Goal: Task Accomplishment & Management: Complete application form

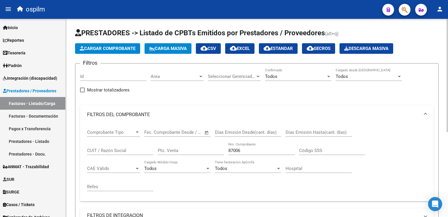
scroll to position [19, 0]
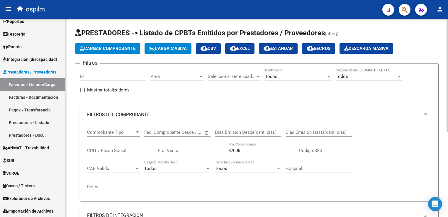
click at [119, 51] on span "Cargar Comprobante" at bounding box center [108, 48] width 56 height 5
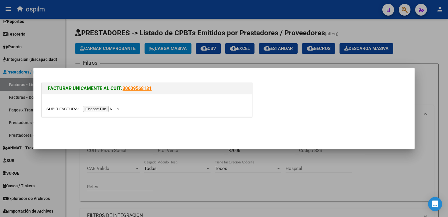
click at [105, 111] on input "file" at bounding box center [83, 109] width 74 height 6
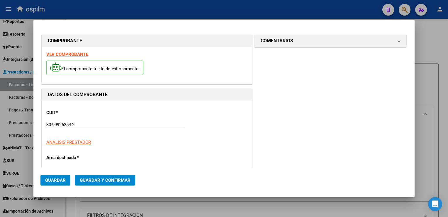
type input "108555"
type input "$ 7.609,00"
type input "[DATE]"
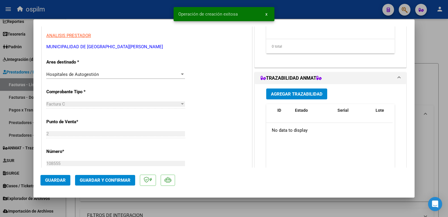
scroll to position [264, 0]
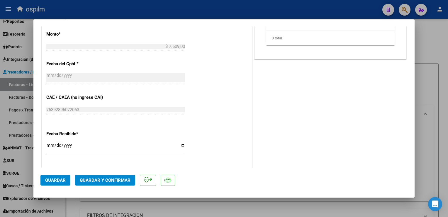
click at [56, 180] on span "Guardar" at bounding box center [55, 179] width 21 height 5
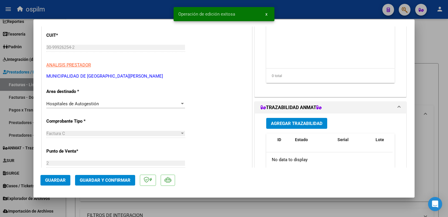
scroll to position [0, 0]
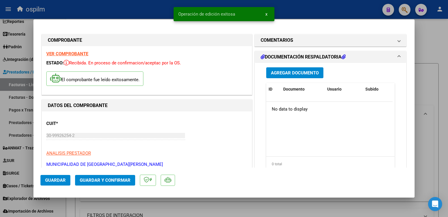
click at [302, 69] on button "Agregar Documento" at bounding box center [295, 72] width 57 height 11
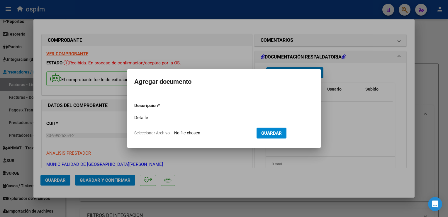
type input "Detalle"
click at [210, 134] on input "Seleccionar Archivo" at bounding box center [213, 133] width 78 height 6
type input "C:\fakepath\Anexo 108555.pdf"
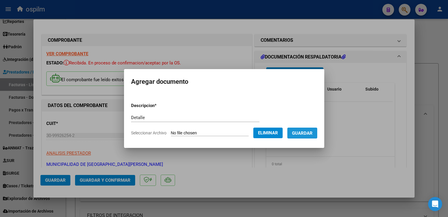
click at [304, 134] on span "Guardar" at bounding box center [302, 132] width 21 height 5
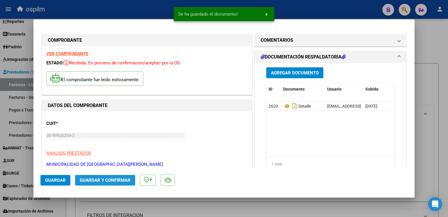
click at [109, 182] on span "Guardar y Confirmar" at bounding box center [105, 179] width 51 height 5
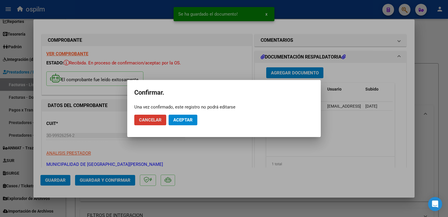
click at [183, 123] on button "Aceptar" at bounding box center [183, 119] width 29 height 11
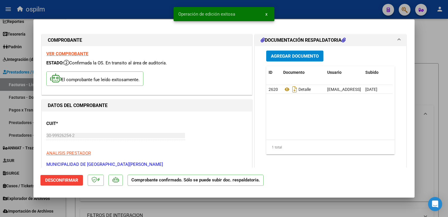
drag, startPoint x: 268, startPoint y: 14, endPoint x: 274, endPoint y: 22, distance: 10.2
click at [268, 14] on button "x" at bounding box center [266, 14] width 11 height 11
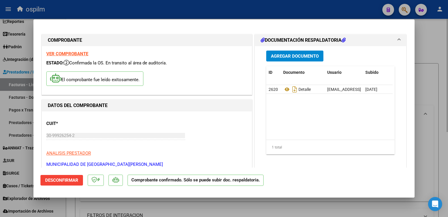
click at [442, 118] on div at bounding box center [224, 108] width 448 height 217
type input "$ 0,00"
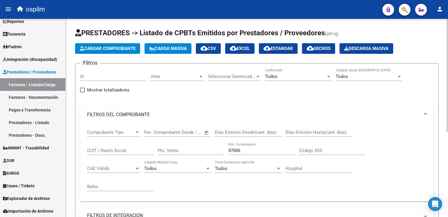
click at [109, 53] on button "Cargar Comprobante" at bounding box center [107, 48] width 65 height 11
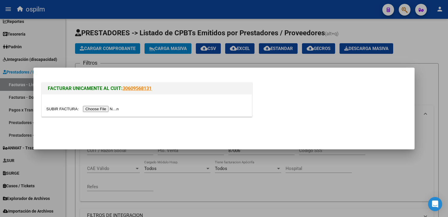
click at [103, 110] on input "file" at bounding box center [83, 109] width 74 height 6
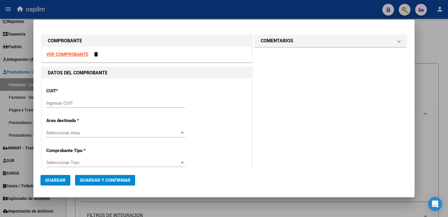
click at [66, 103] on input "Ingresar CUIT" at bounding box center [115, 102] width 139 height 5
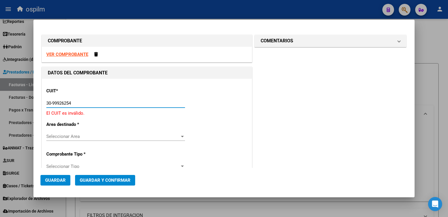
type input "30-99926254-2"
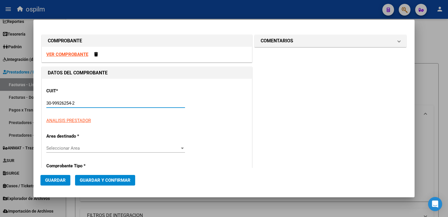
type input "2"
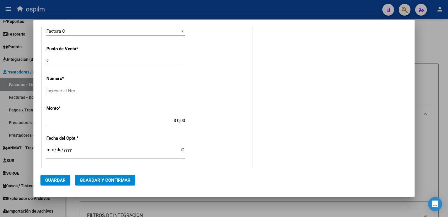
scroll to position [176, 0]
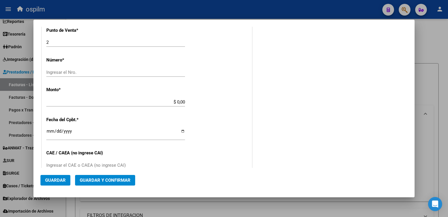
type input "30-99926254-2"
click at [70, 71] on input "Ingresar el Nro." at bounding box center [115, 72] width 139 height 5
type input "109262"
click at [205, 127] on div "CUIT * 30-99926254-2 Ingresar CUIT ANALISIS PRESTADOR MUNICIPALIDAD DE [GEOGRAP…" at bounding box center [147, 111] width 210 height 416
type input "$ 60.644,50"
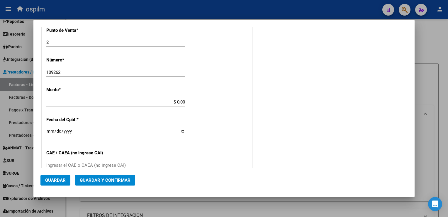
type input "[DATE]"
type input "75402136418362"
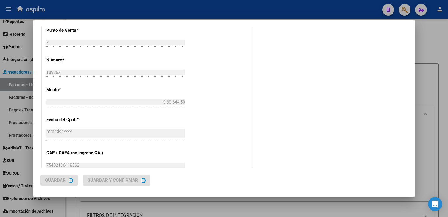
scroll to position [0, 0]
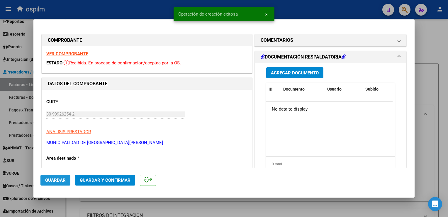
click at [49, 181] on span "Guardar" at bounding box center [55, 179] width 21 height 5
click at [299, 70] on span "Agregar Documento" at bounding box center [295, 72] width 48 height 5
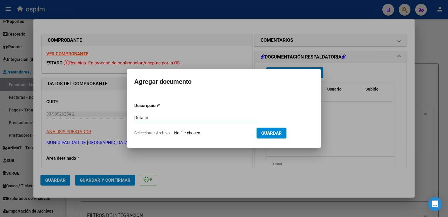
type input "Detalle"
click at [181, 133] on input "Seleccionar Archivo" at bounding box center [213, 133] width 78 height 6
type input "C:\fakepath\Anexo 109262.pdf"
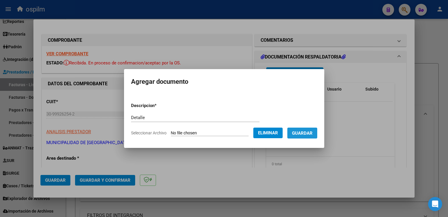
click at [305, 137] on button "Guardar" at bounding box center [303, 132] width 30 height 11
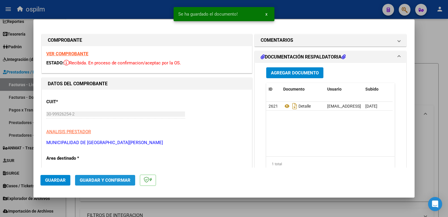
click at [101, 179] on span "Guardar y Confirmar" at bounding box center [105, 179] width 51 height 5
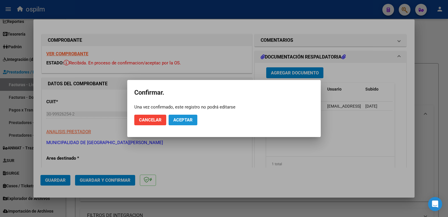
click at [188, 122] on span "Aceptar" at bounding box center [182, 119] width 19 height 5
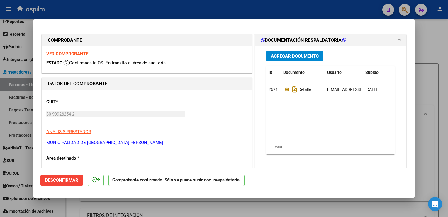
click at [437, 97] on div at bounding box center [224, 108] width 448 height 217
type input "$ 0,00"
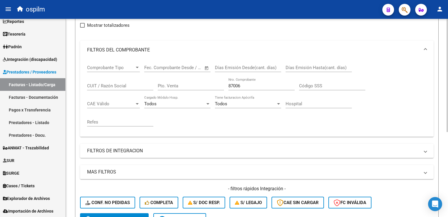
scroll to position [1, 0]
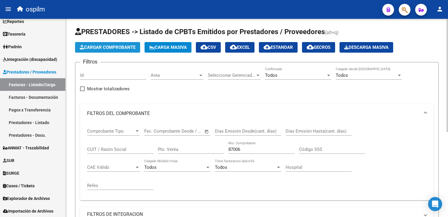
click at [121, 47] on span "Cargar Comprobante" at bounding box center [108, 47] width 56 height 5
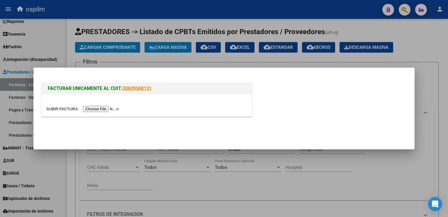
click at [305, 109] on div "FACTURAR UNICAMENTE AL CUIT: 30609568131" at bounding box center [224, 100] width 367 height 39
click at [357, 163] on div at bounding box center [224, 108] width 448 height 217
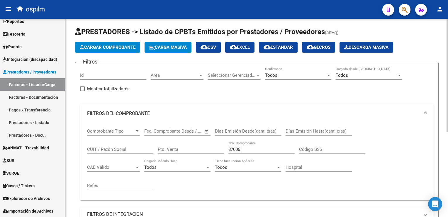
click at [109, 47] on span "Cargar Comprobante" at bounding box center [108, 47] width 56 height 5
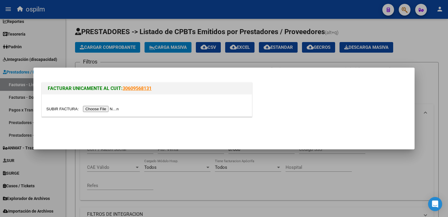
click at [101, 109] on input "file" at bounding box center [83, 109] width 74 height 6
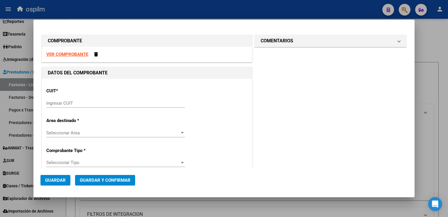
click at [102, 105] on div "Ingresar CUIT" at bounding box center [115, 103] width 139 height 9
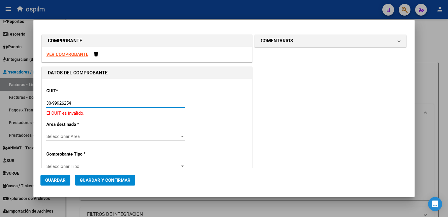
type input "30-99926254-2"
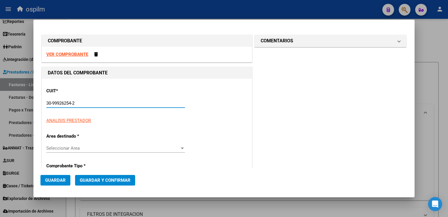
type input "2"
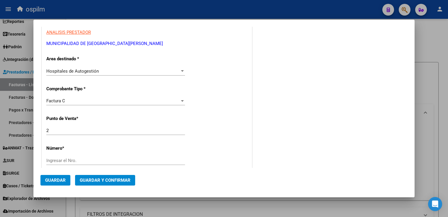
scroll to position [117, 0]
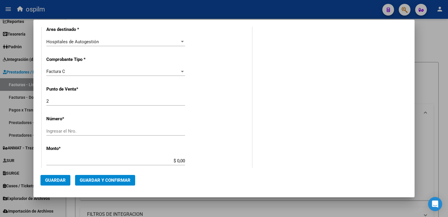
type input "30-99926254-2"
click at [106, 134] on div "Ingresar el Nro." at bounding box center [115, 131] width 139 height 9
type input "109263"
click at [139, 160] on input "$ 0,00" at bounding box center [115, 160] width 139 height 5
type input "$ 3.040,00"
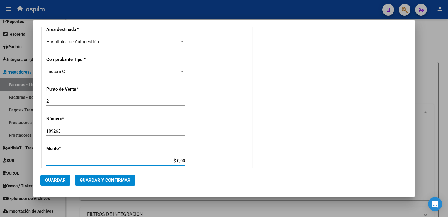
type input "[DATE]"
type input "75402136420888"
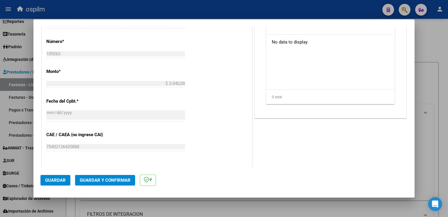
scroll to position [323, 0]
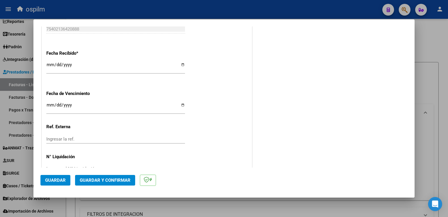
click at [58, 179] on span "Guardar" at bounding box center [55, 179] width 21 height 5
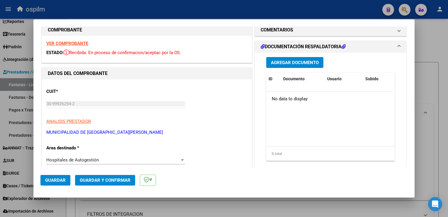
scroll to position [0, 0]
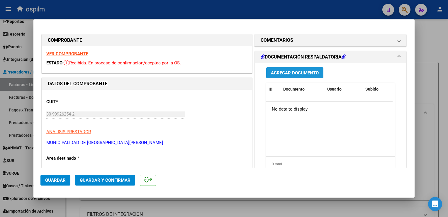
click at [289, 75] on span "Agregar Documento" at bounding box center [295, 72] width 48 height 5
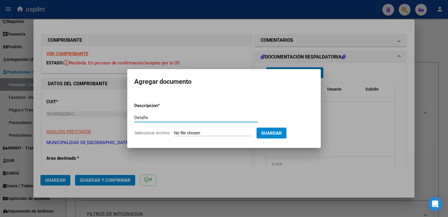
type input "Detalle"
click at [183, 135] on input "Seleccionar Archivo" at bounding box center [213, 133] width 78 height 6
click at [202, 165] on div at bounding box center [224, 108] width 448 height 217
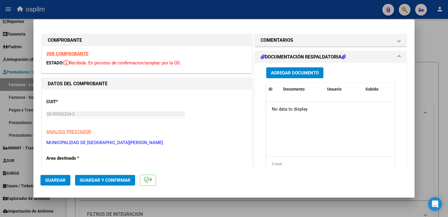
click at [65, 56] on strong "VER COMPROBANTE" at bounding box center [67, 53] width 42 height 5
click at [68, 41] on strong "COMPROBANTE" at bounding box center [65, 40] width 34 height 6
click at [63, 54] on strong "VER COMPROBANTE" at bounding box center [67, 53] width 42 height 5
drag, startPoint x: 83, startPoint y: 53, endPoint x: 47, endPoint y: 90, distance: 51.5
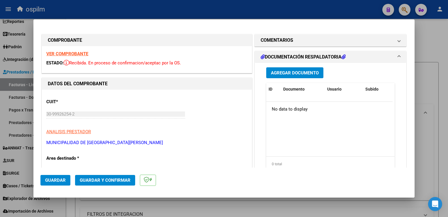
click at [77, 52] on strong "VER COMPROBANTE" at bounding box center [67, 53] width 42 height 5
click at [298, 77] on button "Agregar Documento" at bounding box center [295, 72] width 57 height 11
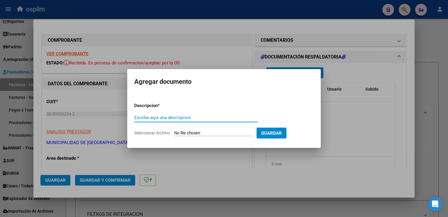
click at [232, 117] on input "Escriba aquí una descripcion" at bounding box center [196, 117] width 124 height 5
type input "Detalle"
click at [218, 137] on form "Descripcion * Detalle Escriba aquí una descripcion Seleccionar Archivo Guardar" at bounding box center [224, 119] width 180 height 43
click at [220, 134] on input "Seleccionar Archivo" at bounding box center [213, 133] width 78 height 6
type input "C:\fakepath\Anexo 109263.pdf"
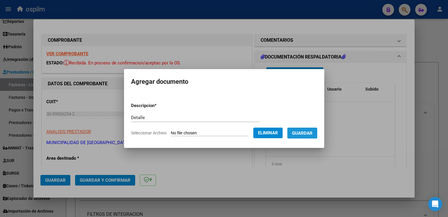
click at [304, 134] on span "Guardar" at bounding box center [302, 132] width 21 height 5
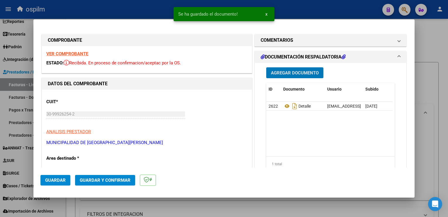
scroll to position [29, 0]
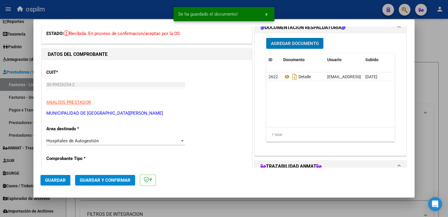
click at [119, 175] on button "Guardar y Confirmar" at bounding box center [105, 180] width 60 height 11
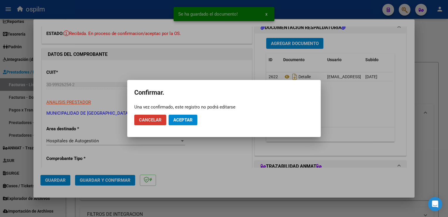
click at [179, 120] on span "Aceptar" at bounding box center [182, 119] width 19 height 5
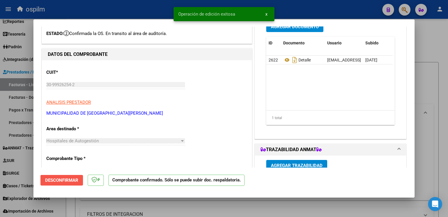
click at [68, 180] on span "Desconfirmar" at bounding box center [61, 179] width 33 height 5
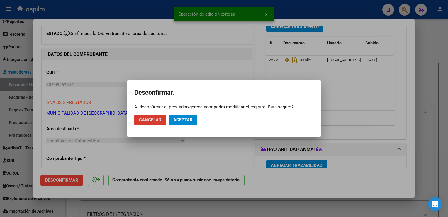
click at [181, 121] on span "Aceptar" at bounding box center [182, 119] width 19 height 5
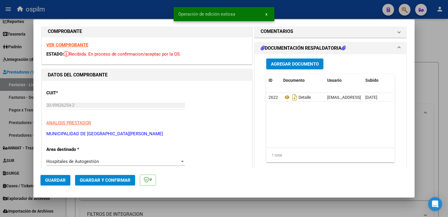
scroll to position [0, 0]
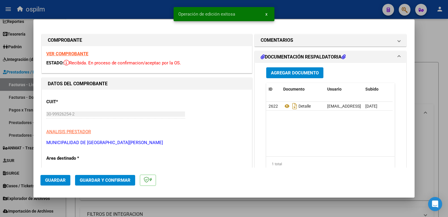
click at [112, 56] on div "VER COMPROBANTE ESTADO: Recibida. En proceso de confirmacion/aceptac por la OS." at bounding box center [147, 59] width 210 height 27
click at [105, 180] on span "Guardar y Confirmar" at bounding box center [105, 179] width 51 height 5
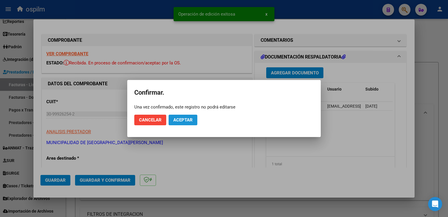
click at [179, 117] on span "Aceptar" at bounding box center [182, 119] width 19 height 5
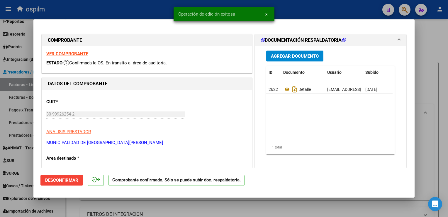
click at [438, 109] on div at bounding box center [224, 108] width 448 height 217
type input "$ 0,00"
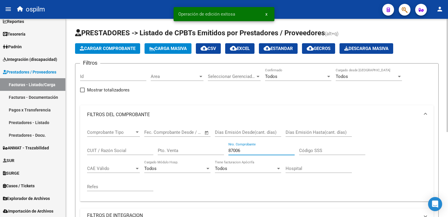
drag, startPoint x: 243, startPoint y: 151, endPoint x: 170, endPoint y: 153, distance: 72.8
click at [167, 151] on div "Comprobante Tipo Comprobante Tipo Fecha inicio – Fecha fin Fec. Comprobante Des…" at bounding box center [257, 160] width 340 height 72
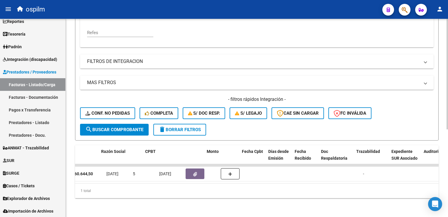
scroll to position [0, 43]
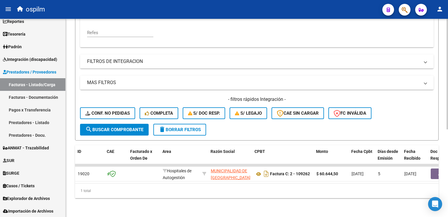
type input "109262"
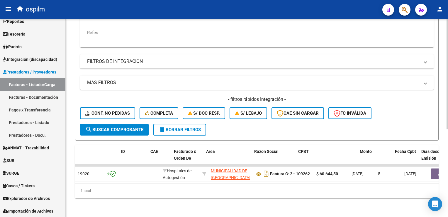
scroll to position [0, 0]
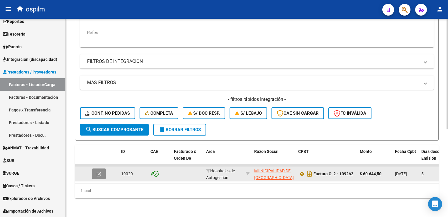
click at [93, 168] on button "button" at bounding box center [99, 173] width 14 height 11
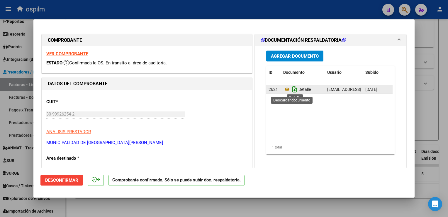
click at [292, 90] on icon "Descargar documento" at bounding box center [295, 89] width 8 height 9
click at [429, 113] on div at bounding box center [224, 108] width 448 height 217
type input "$ 0,00"
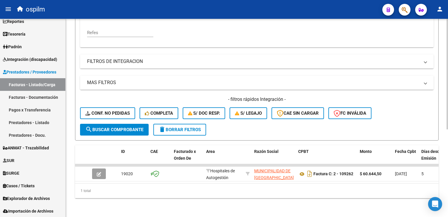
scroll to position [39, 0]
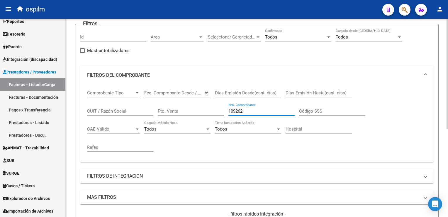
click at [257, 108] on input "109262" at bounding box center [262, 110] width 66 height 5
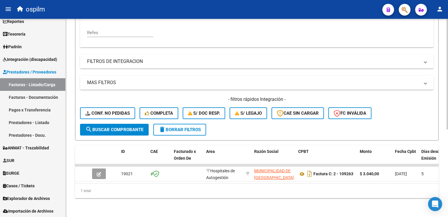
drag, startPoint x: 113, startPoint y: 121, endPoint x: 113, endPoint y: 124, distance: 3.5
click at [113, 124] on button "search Buscar Comprobante" at bounding box center [114, 130] width 69 height 12
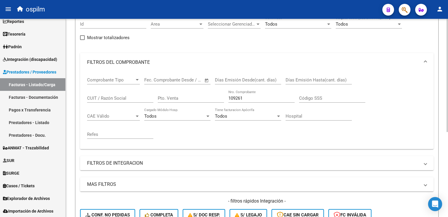
scroll to position [0, 0]
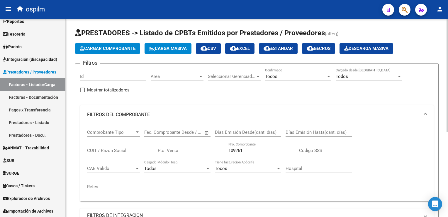
click at [248, 148] on input "109261" at bounding box center [262, 150] width 66 height 5
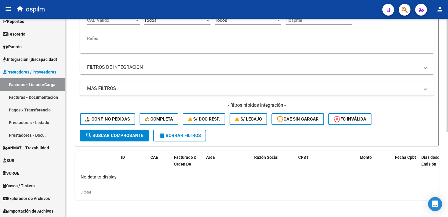
click at [113, 133] on span "search Buscar Comprobante" at bounding box center [114, 135] width 58 height 5
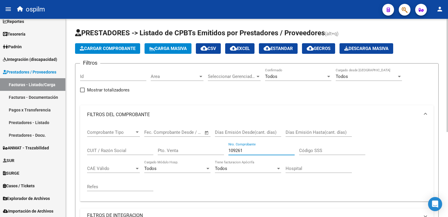
drag, startPoint x: 251, startPoint y: 151, endPoint x: 117, endPoint y: 159, distance: 133.8
click at [117, 159] on div "Comprobante Tipo Comprobante Tipo Fecha inicio – Fecha fin Fec. Comprobante Des…" at bounding box center [257, 160] width 340 height 72
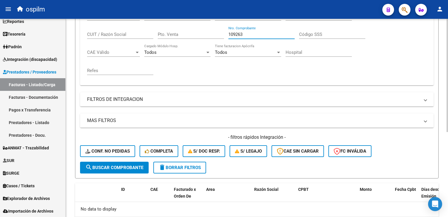
scroll to position [117, 0]
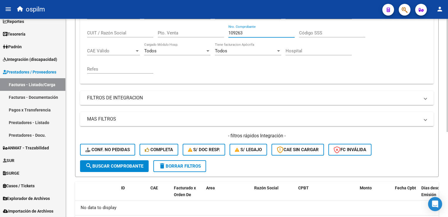
type input "109263"
click at [110, 166] on span "search Buscar Comprobante" at bounding box center [114, 165] width 58 height 5
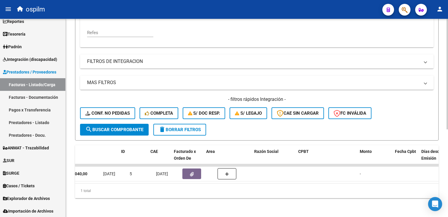
scroll to position [0, 0]
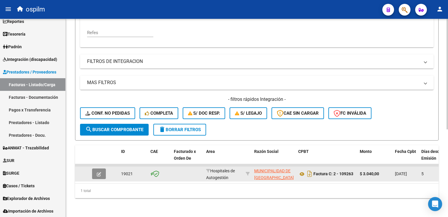
click at [94, 173] on button "button" at bounding box center [99, 173] width 14 height 11
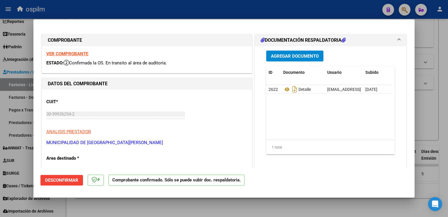
click at [281, 38] on h1 "DOCUMENTACIÓN RESPALDATORIA" at bounding box center [303, 40] width 85 height 7
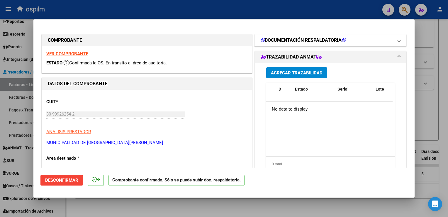
click at [263, 41] on h1 "DOCUMENTACIÓN RESPALDATORIA" at bounding box center [303, 40] width 85 height 7
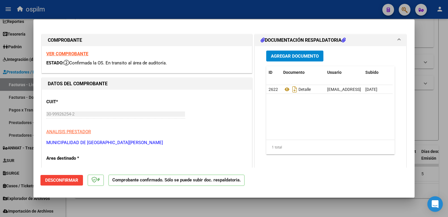
click at [432, 205] on div "Open Intercom Messenger" at bounding box center [436, 204] width 16 height 16
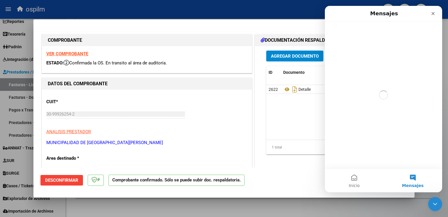
click at [414, 176] on button "Mensajes" at bounding box center [413, 179] width 59 height 23
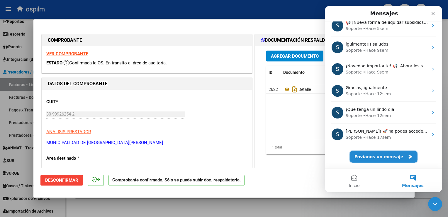
click at [391, 159] on button "Envíanos un mensaje" at bounding box center [384, 157] width 68 height 12
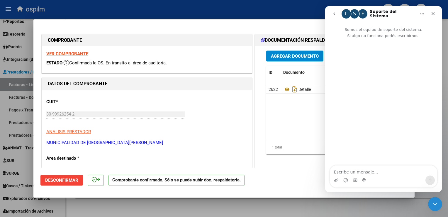
scroll to position [48, 0]
type textarea "Buenos dias"
type textarea "Como estan?"
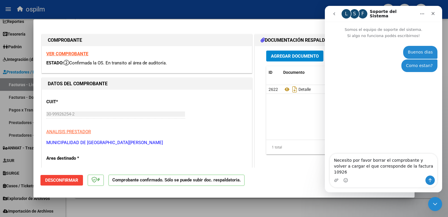
type textarea "Necesito por favor borrar el comprobante y volver a cargar el que corresponde d…"
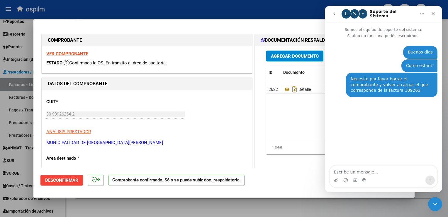
scroll to position [0, 0]
type textarea "el que adjunte es otra factyra"
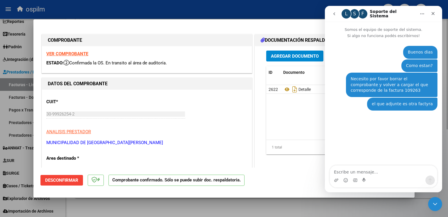
click at [160, 205] on div at bounding box center [224, 108] width 448 height 217
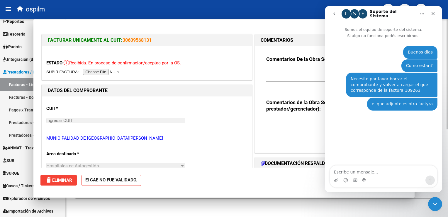
type input "$ 0,00"
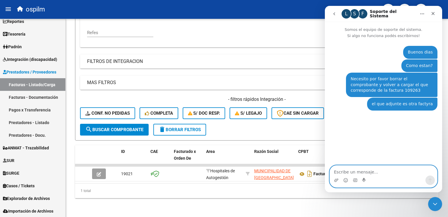
click at [369, 170] on textarea "Escribe un mensaje..." at bounding box center [383, 170] width 107 height 10
type textarea "id 19021"
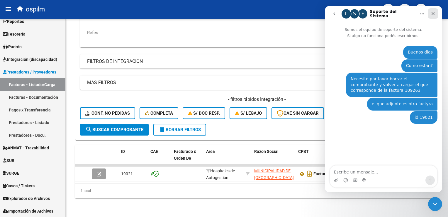
click at [436, 12] on icon "Cerrar" at bounding box center [433, 13] width 5 height 5
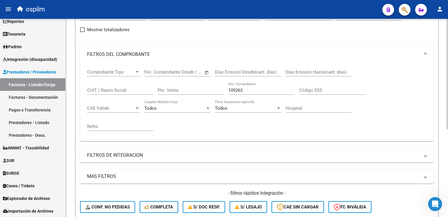
scroll to position [10, 0]
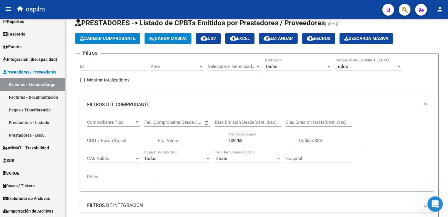
click at [431, 200] on icon "Abrir Intercom Messenger" at bounding box center [435, 203] width 10 height 10
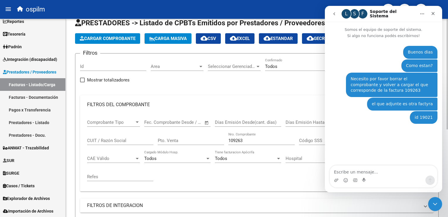
click at [396, 205] on mat-panel-title "FILTROS DE INTEGRACION" at bounding box center [253, 205] width 333 height 6
drag, startPoint x: 432, startPoint y: 12, endPoint x: 667, endPoint y: 158, distance: 277.0
click at [432, 12] on icon "Cerrar" at bounding box center [433, 13] width 5 height 5
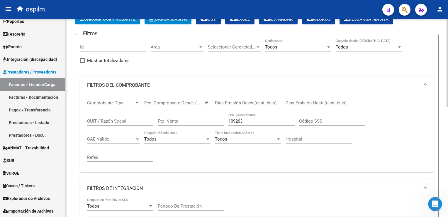
scroll to position [0, 0]
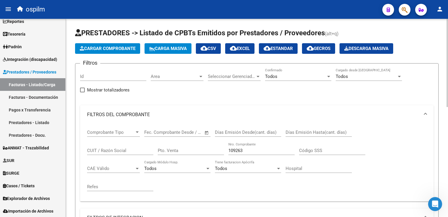
drag, startPoint x: 433, startPoint y: 161, endPoint x: 411, endPoint y: 158, distance: 22.2
click at [433, 161] on div "Comprobante Tipo Comprobante Tipo Fecha inicio – Fecha fin Fec. Comprobante Des…" at bounding box center [257, 162] width 354 height 77
click at [101, 51] on button "Cargar Comprobante" at bounding box center [107, 48] width 65 height 11
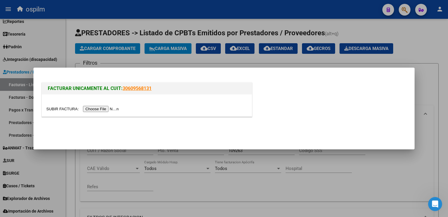
click at [91, 107] on input "file" at bounding box center [83, 109] width 74 height 6
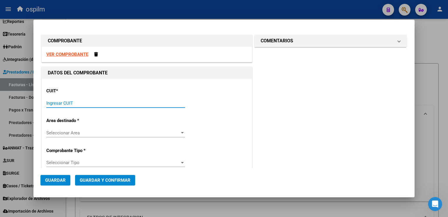
click at [129, 102] on input "Ingresar CUIT" at bounding box center [115, 102] width 139 height 5
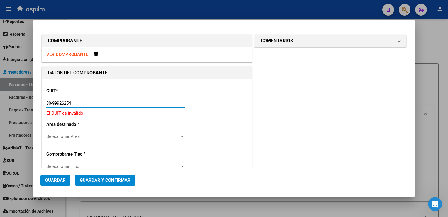
type input "30-99926254-2"
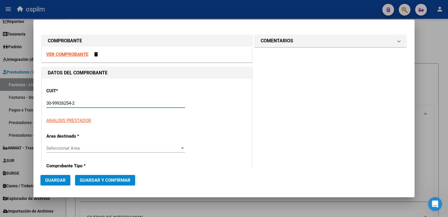
type input "2"
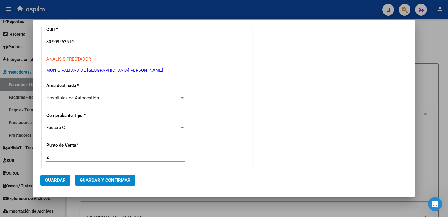
scroll to position [88, 0]
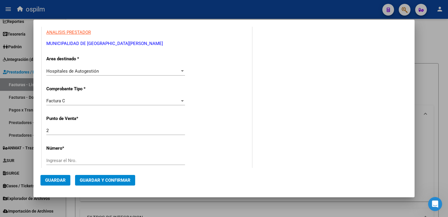
type input "30-99926254-2"
click at [77, 160] on input "Ingresar el Nro." at bounding box center [115, 160] width 139 height 5
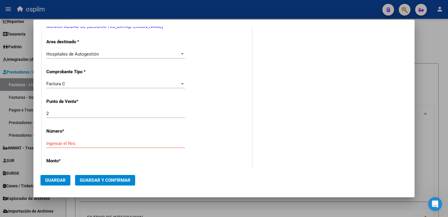
scroll to position [147, 0]
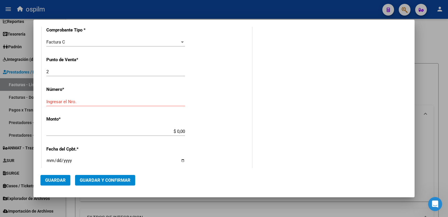
click at [68, 103] on input "Ingresar el Nro." at bounding box center [115, 101] width 139 height 5
click at [99, 123] on div "CUIT * 30-99926254-2 Ingresar CUIT ANALISIS PRESTADOR MUNICIPALIDAD DE [GEOGRAP…" at bounding box center [147, 140] width 210 height 416
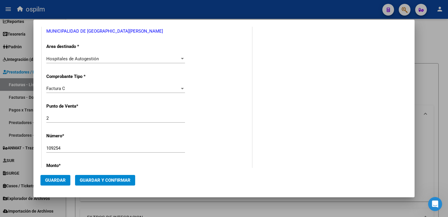
scroll to position [119, 0]
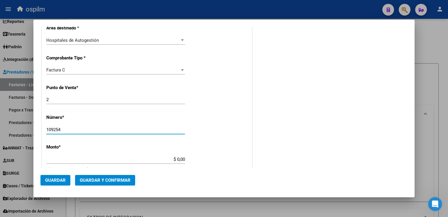
drag, startPoint x: 75, startPoint y: 129, endPoint x: 8, endPoint y: 126, distance: 67.3
click at [0, 119] on html "menu ospilm person Firma Express Inicio Calendario SSS Instructivos Contacto OS…" at bounding box center [224, 108] width 448 height 217
type input "109264"
click at [174, 117] on div "CUIT * 30-99926254-2 Ingresar CUIT ANALISIS PRESTADOR MUNICIPALIDAD DE [GEOGRAP…" at bounding box center [147, 175] width 210 height 430
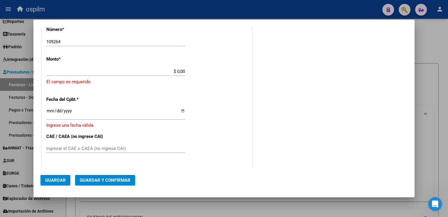
scroll to position [207, 0]
type input "$ 1.540,00"
type input "[DATE]"
type input "75402136423849"
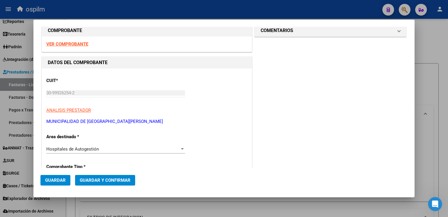
scroll to position [0, 0]
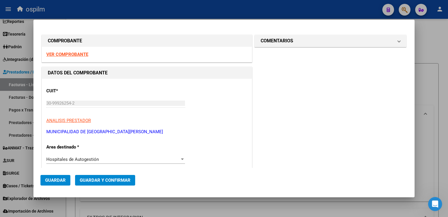
click at [61, 55] on strong "VER COMPROBANTE" at bounding box center [67, 54] width 42 height 5
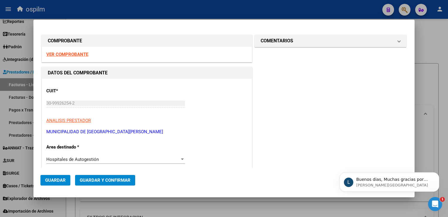
scroll to position [13, 0]
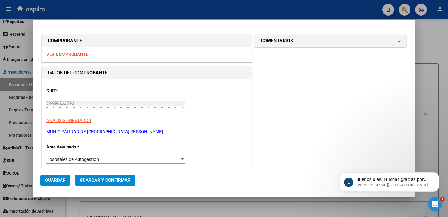
click at [45, 183] on button "Guardar" at bounding box center [56, 180] width 30 height 11
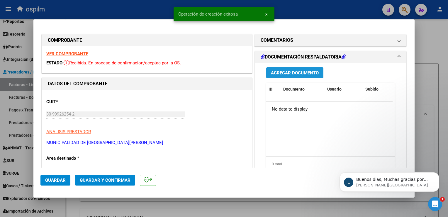
click at [290, 71] on span "Agregar Documento" at bounding box center [295, 72] width 48 height 5
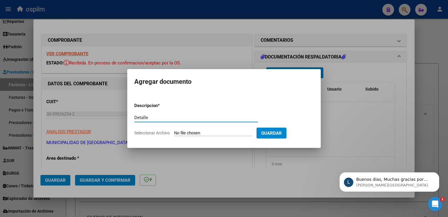
scroll to position [35, 0]
type input "Detalle"
click at [195, 131] on input "Seleccionar Archivo" at bounding box center [213, 133] width 78 height 6
type input "C:\fakepath\Anexo 109264.pdf"
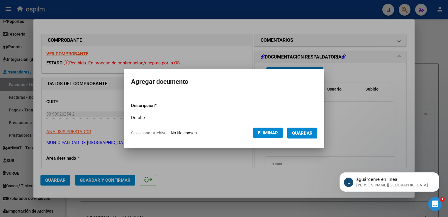
click at [303, 130] on span "Guardar" at bounding box center [302, 132] width 21 height 5
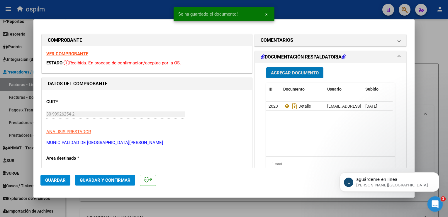
click at [433, 200] on icon "Abrir Intercom Messenger" at bounding box center [435, 203] width 10 height 10
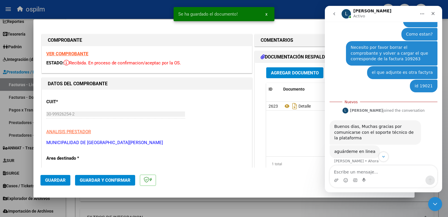
scroll to position [36, 0]
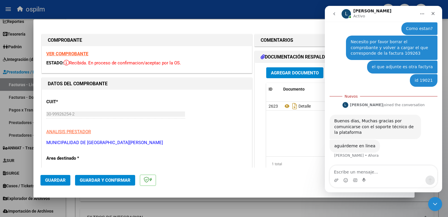
click at [337, 207] on div at bounding box center [224, 108] width 448 height 217
type input "$ 0,00"
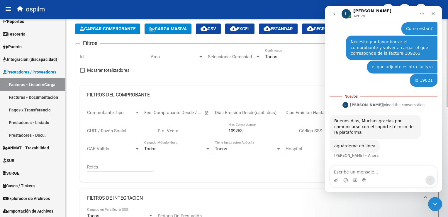
scroll to position [29, 0]
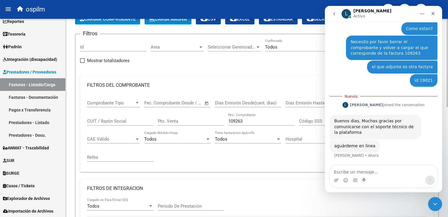
click at [261, 119] on input "109263" at bounding box center [262, 120] width 66 height 5
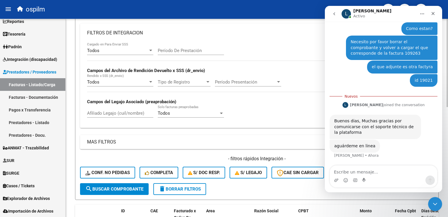
scroll to position [235, 0]
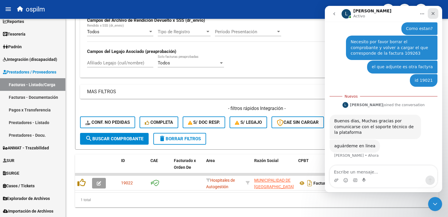
type input "109262"
click at [434, 12] on icon "Cerrar" at bounding box center [433, 13] width 5 height 5
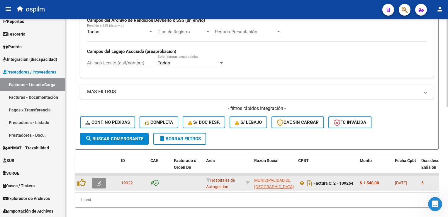
click at [96, 183] on button "button" at bounding box center [99, 183] width 14 height 11
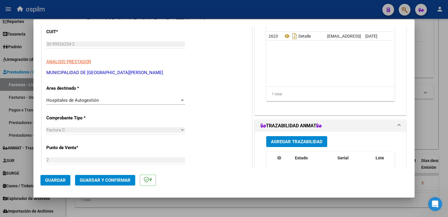
scroll to position [117, 0]
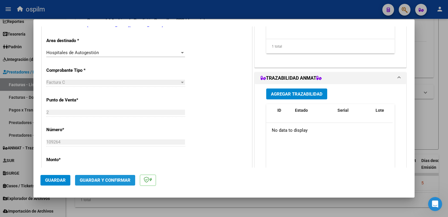
click at [101, 182] on span "Guardar y Confirmar" at bounding box center [105, 179] width 51 height 5
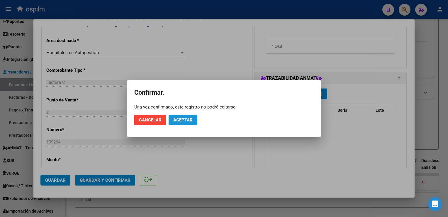
click at [185, 120] on span "Aceptar" at bounding box center [182, 119] width 19 height 5
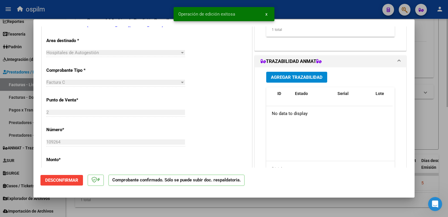
click at [441, 133] on div at bounding box center [224, 108] width 448 height 217
type input "$ 0,00"
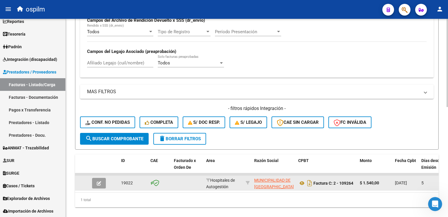
click at [103, 179] on button "button" at bounding box center [99, 183] width 14 height 11
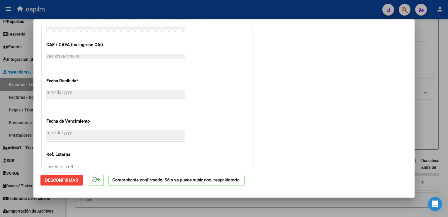
scroll to position [323, 0]
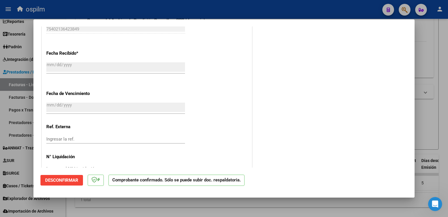
click at [435, 120] on div at bounding box center [224, 108] width 448 height 217
type input "$ 0,00"
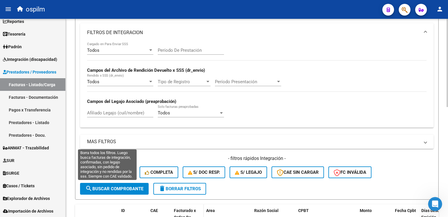
scroll to position [235, 0]
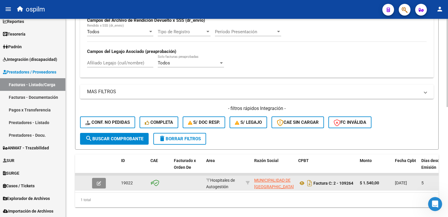
click at [103, 184] on button "button" at bounding box center [99, 183] width 14 height 11
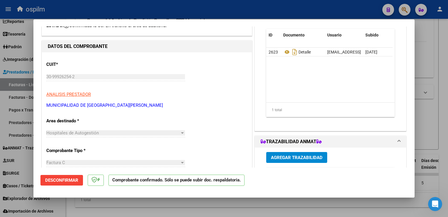
scroll to position [0, 0]
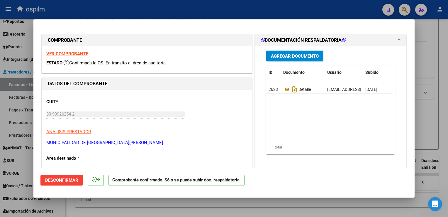
click at [440, 109] on div at bounding box center [224, 108] width 448 height 217
type input "$ 0,00"
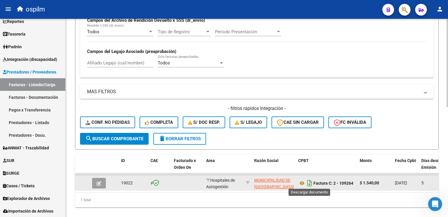
click at [307, 178] on icon "Descargar documento" at bounding box center [310, 182] width 8 height 9
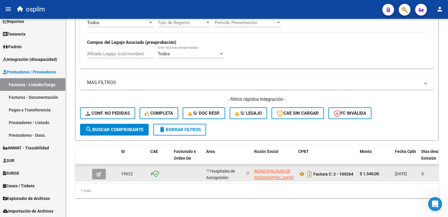
click at [271, 170] on app-link-go-to "MUNICIPALIDAD DE [GEOGRAPHIC_DATA][PERSON_NAME]" at bounding box center [274, 178] width 40 height 20
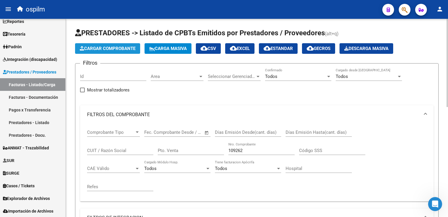
click at [106, 53] on button "Cargar Comprobante" at bounding box center [107, 48] width 65 height 11
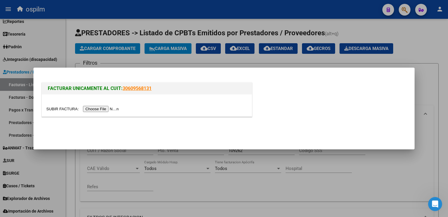
click at [95, 111] on input "file" at bounding box center [83, 109] width 74 height 6
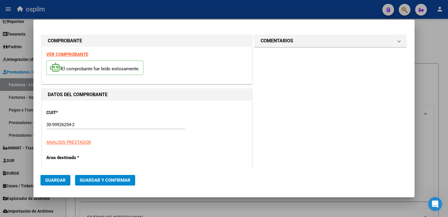
type input "109265"
type input "$ 1.520,00"
type input "[DATE]"
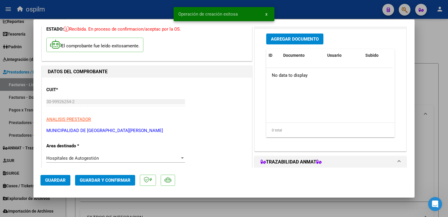
scroll to position [147, 0]
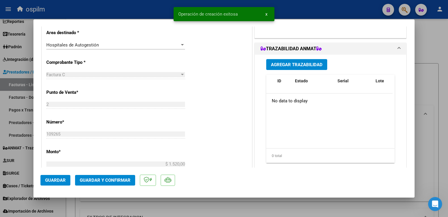
click at [55, 182] on span "Guardar" at bounding box center [55, 179] width 21 height 5
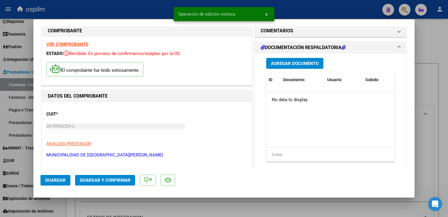
scroll to position [0, 0]
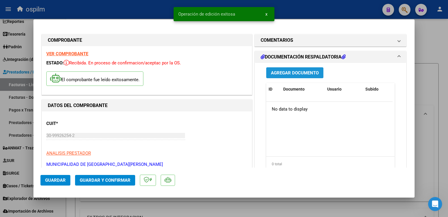
click at [292, 72] on span "Agregar Documento" at bounding box center [295, 72] width 48 height 5
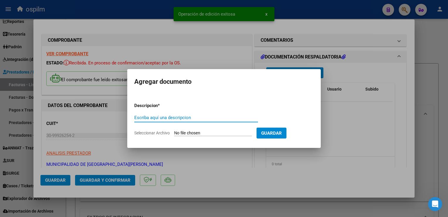
click at [207, 113] on div "Escriba aquí una descripcion" at bounding box center [196, 117] width 124 height 9
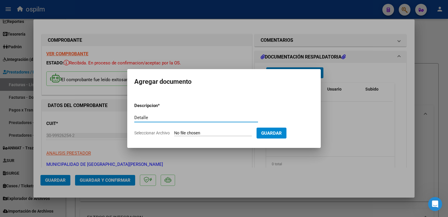
type input "Detalle"
click at [214, 135] on input "Seleccionar Archivo" at bounding box center [213, 133] width 78 height 6
type input "C:\fakepath\Anexo 109265.pdf"
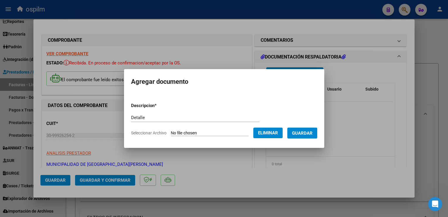
click at [309, 134] on span "Guardar" at bounding box center [302, 132] width 21 height 5
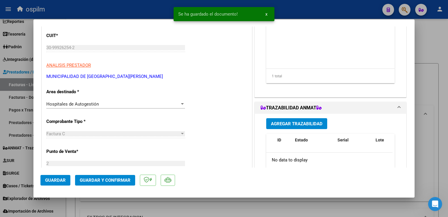
scroll to position [88, 0]
click at [110, 176] on button "Guardar y Confirmar" at bounding box center [105, 180] width 60 height 11
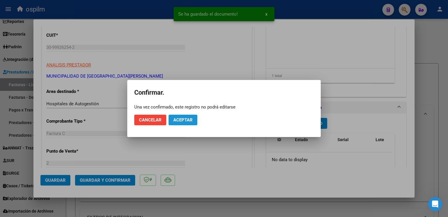
click at [182, 122] on span "Aceptar" at bounding box center [182, 119] width 19 height 5
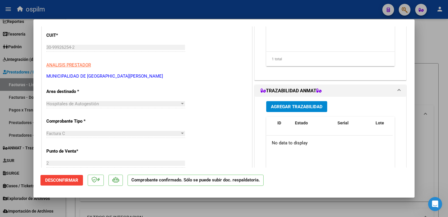
click at [441, 130] on div at bounding box center [224, 108] width 448 height 217
type input "$ 0,00"
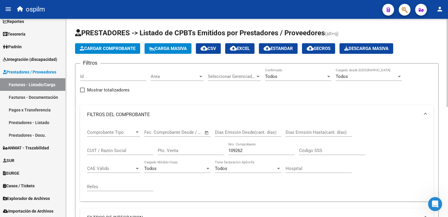
click at [127, 51] on button "Cargar Comprobante" at bounding box center [107, 48] width 65 height 11
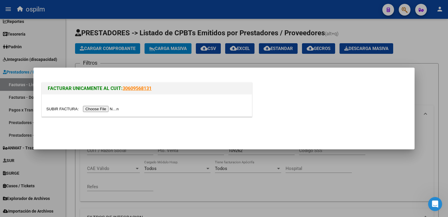
click at [102, 111] on input "file" at bounding box center [83, 109] width 74 height 6
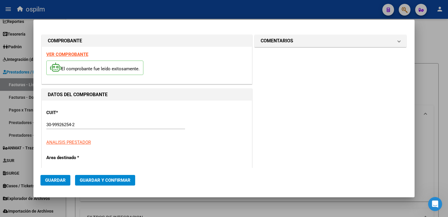
type input "109266"
type input "$ 7.996,00"
type input "[DATE]"
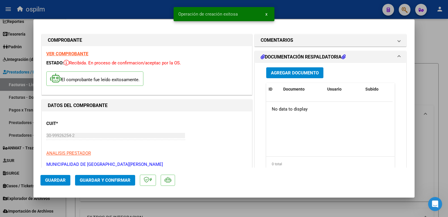
click at [64, 182] on span "Guardar" at bounding box center [55, 179] width 21 height 5
click at [292, 75] on span "Agregar Documento" at bounding box center [295, 72] width 48 height 5
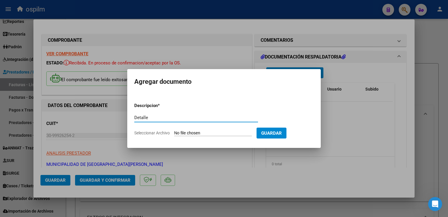
type input "Detalle"
click at [200, 131] on input "Seleccionar Archivo" at bounding box center [213, 133] width 78 height 6
type input "C:\fakepath\Anexo 109266.pdf"
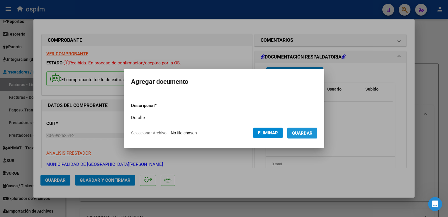
click at [302, 134] on span "Guardar" at bounding box center [302, 132] width 21 height 5
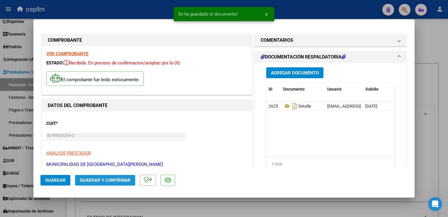
click at [96, 178] on span "Guardar y Confirmar" at bounding box center [105, 179] width 51 height 5
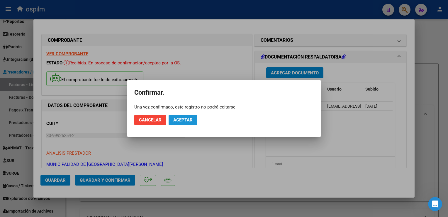
click at [183, 115] on button "Aceptar" at bounding box center [183, 119] width 29 height 11
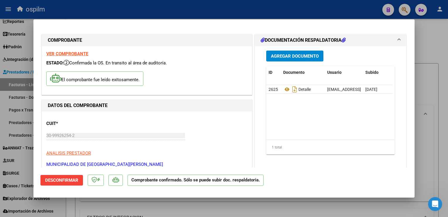
click at [443, 165] on div at bounding box center [224, 108] width 448 height 217
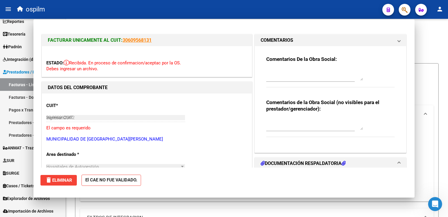
type input "$ 0,00"
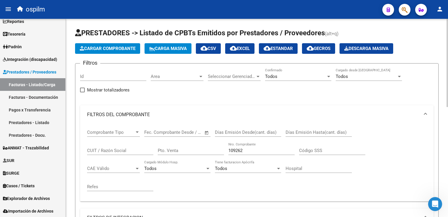
click at [123, 50] on span "Cargar Comprobante" at bounding box center [108, 48] width 56 height 5
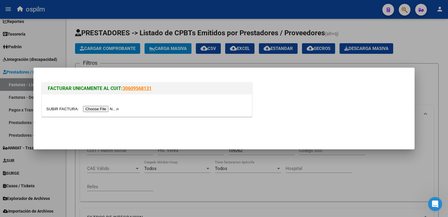
click at [104, 106] on input "file" at bounding box center [83, 109] width 74 height 6
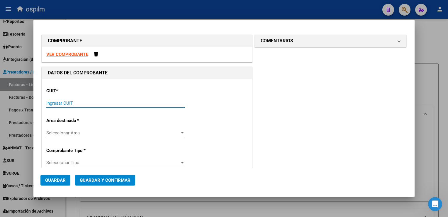
click at [128, 103] on input "Ingresar CUIT" at bounding box center [115, 102] width 139 height 5
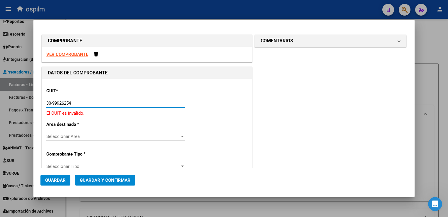
type input "30-99926254-2"
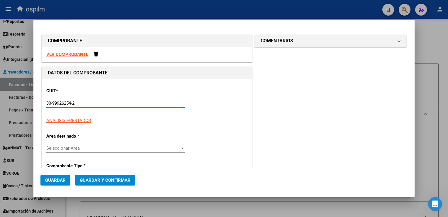
type input "2"
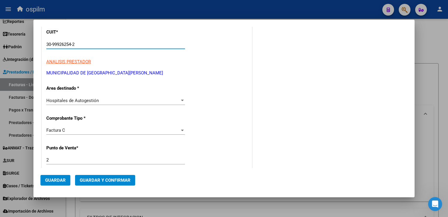
scroll to position [88, 0]
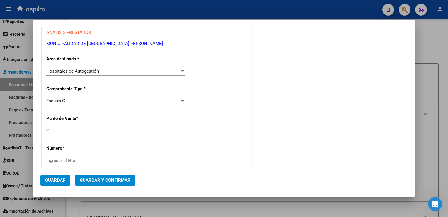
type input "30-99926254-2"
click at [97, 161] on input "Ingresar el Nro." at bounding box center [115, 160] width 139 height 5
type input "109267"
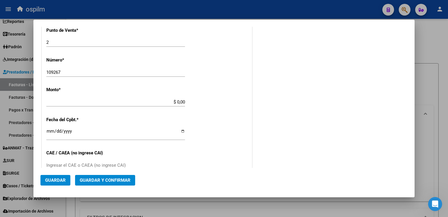
type input "$ 29.408,00"
type input "[DATE]"
type input "75402136432082"
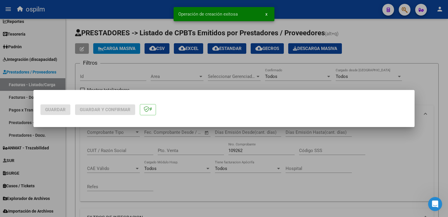
scroll to position [0, 0]
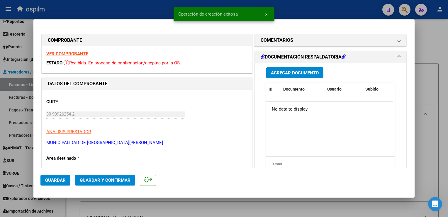
click at [48, 181] on span "Guardar" at bounding box center [55, 179] width 21 height 5
click at [286, 75] on button "Agregar Documento" at bounding box center [295, 72] width 57 height 11
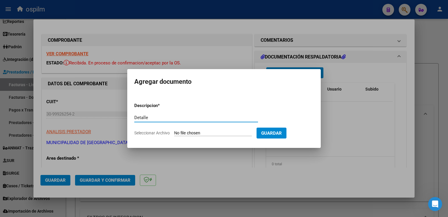
type input "Detalle"
click at [190, 132] on input "Seleccionar Archivo" at bounding box center [213, 133] width 78 height 6
type input "C:\fakepath\Anexo 109267.pdf"
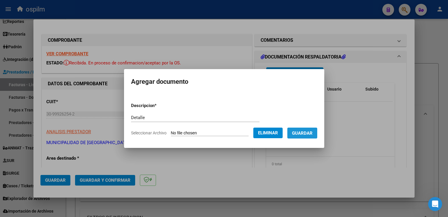
click at [309, 134] on span "Guardar" at bounding box center [302, 132] width 21 height 5
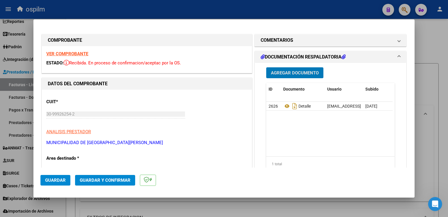
click at [127, 181] on span "Guardar y Confirmar" at bounding box center [105, 179] width 51 height 5
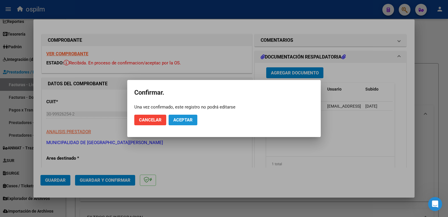
click at [181, 122] on span "Aceptar" at bounding box center [182, 119] width 19 height 5
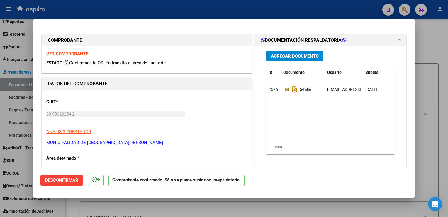
click at [439, 174] on div at bounding box center [224, 108] width 448 height 217
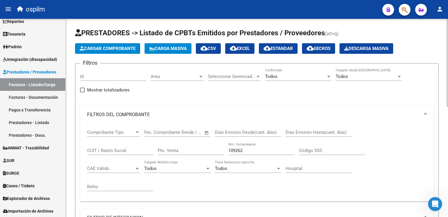
click at [112, 52] on button "Cargar Comprobante" at bounding box center [107, 48] width 65 height 11
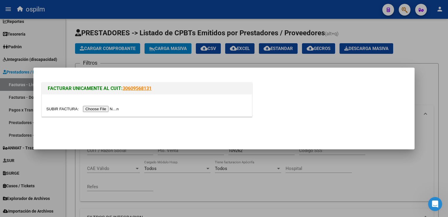
click at [87, 107] on input "file" at bounding box center [83, 109] width 74 height 6
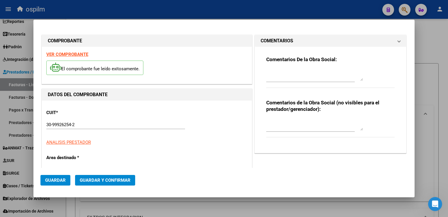
type input "109268"
type input "$ 4.560,00"
type input "[DATE]"
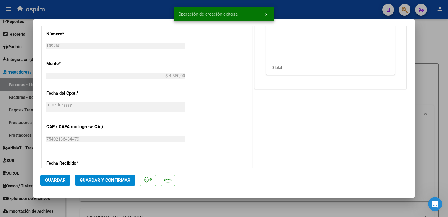
scroll to position [323, 0]
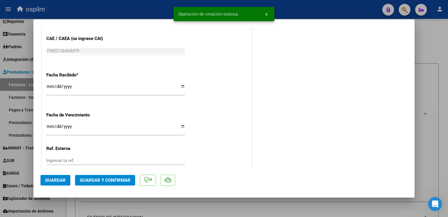
drag, startPoint x: 60, startPoint y: 180, endPoint x: 110, endPoint y: 176, distance: 50.4
click at [59, 180] on span "Guardar" at bounding box center [55, 179] width 21 height 5
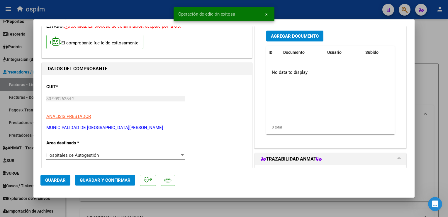
scroll to position [0, 0]
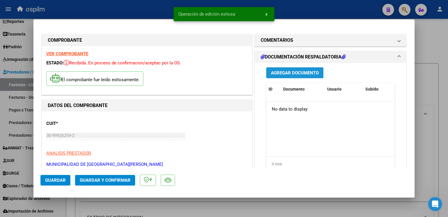
click at [281, 70] on span "Agregar Documento" at bounding box center [295, 72] width 48 height 5
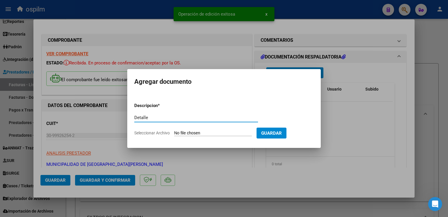
type input "Detalle"
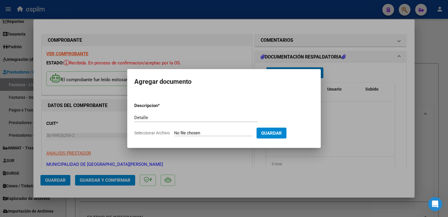
click at [215, 130] on input "Seleccionar Archivo" at bounding box center [213, 133] width 78 height 6
type input "C:\fakepath\Anexo 109268.pdf"
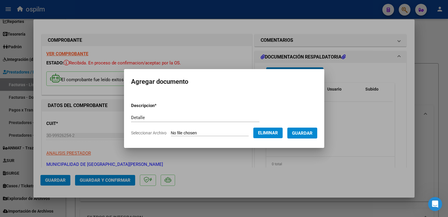
click at [303, 135] on span "Guardar" at bounding box center [302, 132] width 21 height 5
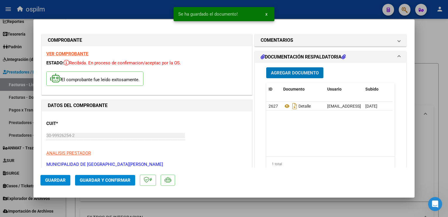
click at [83, 179] on span "Guardar y Confirmar" at bounding box center [105, 179] width 51 height 5
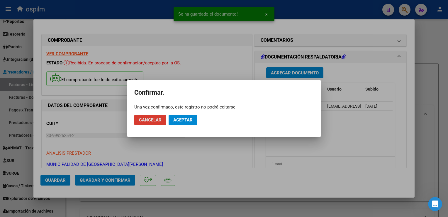
click at [175, 116] on button "Aceptar" at bounding box center [183, 119] width 29 height 11
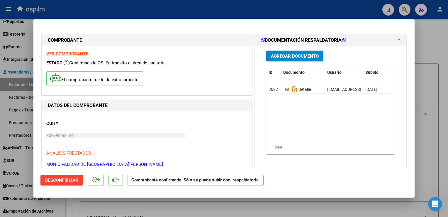
click at [432, 101] on div at bounding box center [224, 108] width 448 height 217
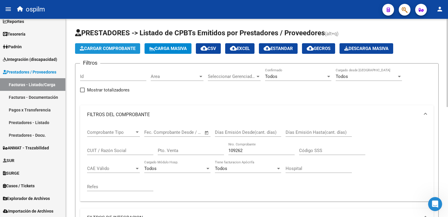
click at [107, 51] on button "Cargar Comprobante" at bounding box center [107, 48] width 65 height 11
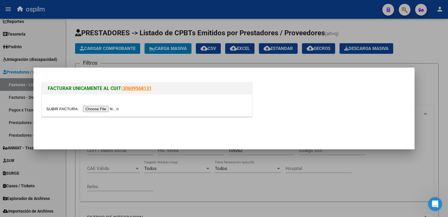
click at [97, 109] on input "file" at bounding box center [83, 109] width 74 height 6
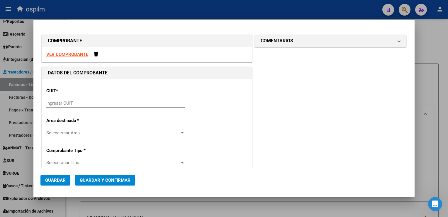
click at [90, 104] on input "Ingresar CUIT" at bounding box center [115, 102] width 139 height 5
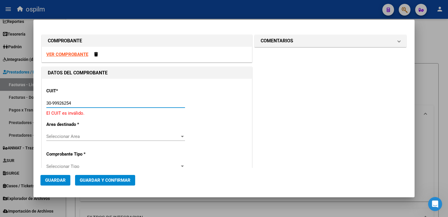
type input "30-99926254-2"
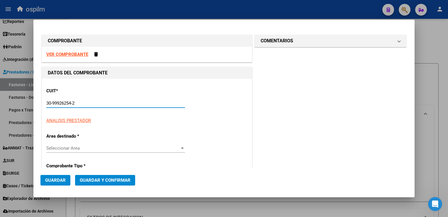
type input "2"
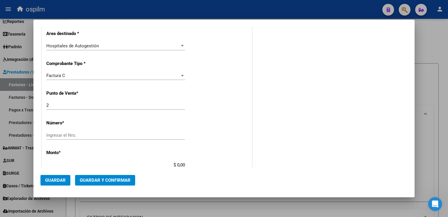
scroll to position [117, 0]
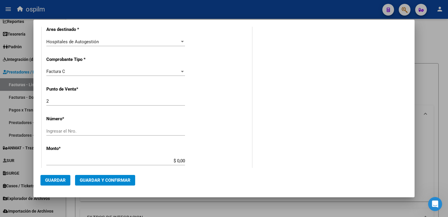
type input "30-99926254-2"
click at [77, 131] on input "Ingresar el Nro." at bounding box center [115, 130] width 139 height 5
type input "0"
type input "109269"
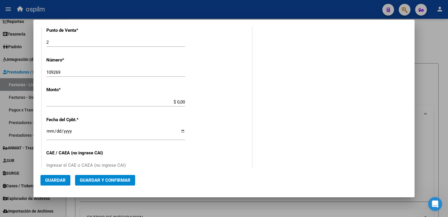
type input "$ 6.734,00"
type input "[DATE]"
type input "75402136437621"
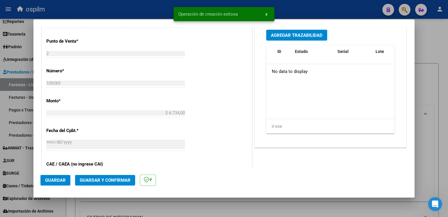
scroll to position [235, 0]
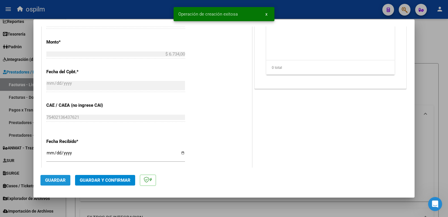
click at [63, 177] on button "Guardar" at bounding box center [56, 180] width 30 height 11
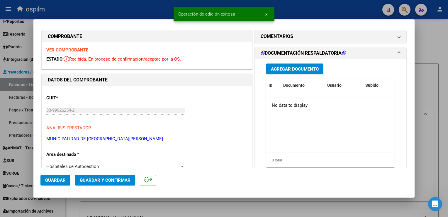
scroll to position [0, 0]
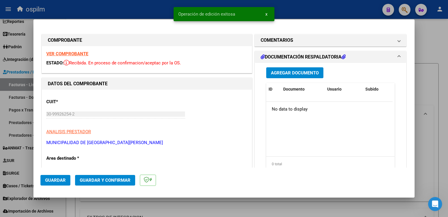
click at [302, 80] on div "Agregar Documento ID Documento Usuario Subido Acción No data to display 0 total…" at bounding box center [330, 121] width 137 height 117
click at [303, 75] on span "Agregar Documento" at bounding box center [295, 72] width 48 height 5
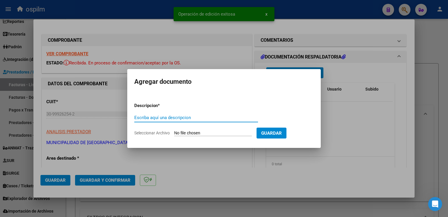
click at [197, 119] on input "Escriba aquí una descripcion" at bounding box center [196, 117] width 124 height 5
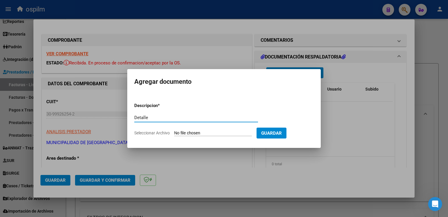
type input "Detalle"
click at [208, 134] on input "Seleccionar Archivo" at bounding box center [213, 133] width 78 height 6
type input "C:\fakepath\Anexo 109269.pdf"
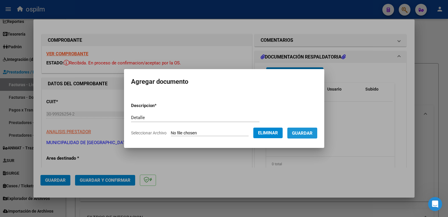
click at [304, 135] on span "Guardar" at bounding box center [302, 132] width 21 height 5
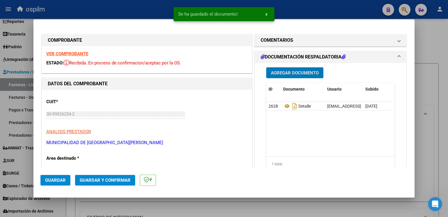
scroll to position [117, 0]
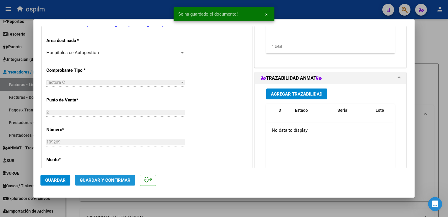
click at [90, 179] on span "Guardar y Confirmar" at bounding box center [105, 179] width 51 height 5
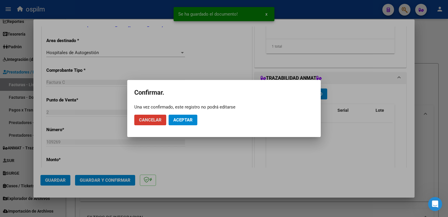
click at [180, 119] on span "Aceptar" at bounding box center [182, 119] width 19 height 5
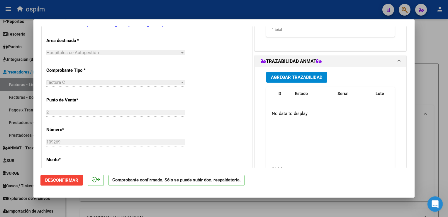
drag, startPoint x: 438, startPoint y: 202, endPoint x: 440, endPoint y: 205, distance: 3.9
click at [439, 202] on div "Abrir Intercom Messenger" at bounding box center [434, 202] width 19 height 19
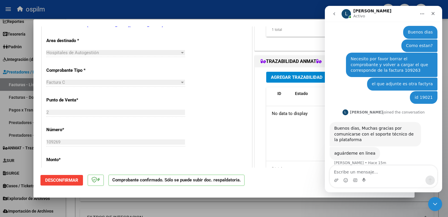
scroll to position [26, 0]
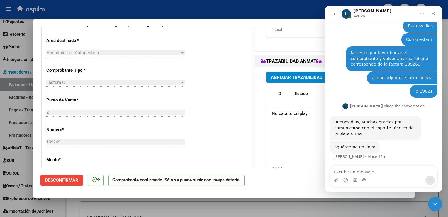
click at [253, 211] on div at bounding box center [224, 108] width 448 height 217
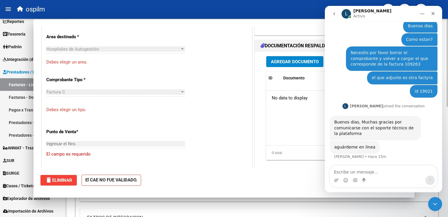
scroll to position [0, 0]
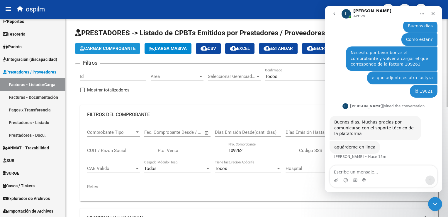
click at [128, 48] on span "Cargar Comprobante" at bounding box center [108, 48] width 56 height 5
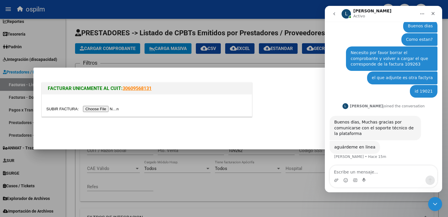
click at [196, 171] on div at bounding box center [224, 108] width 448 height 217
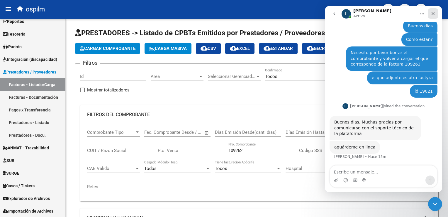
click at [434, 14] on icon "Cerrar" at bounding box center [433, 13] width 5 height 5
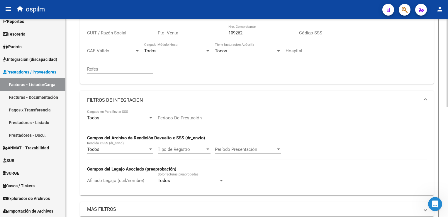
scroll to position [235, 0]
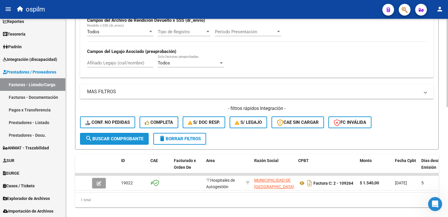
click at [110, 142] on button "search Buscar Comprobante" at bounding box center [114, 139] width 69 height 12
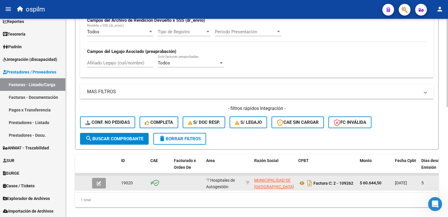
click at [102, 181] on button "button" at bounding box center [99, 183] width 14 height 11
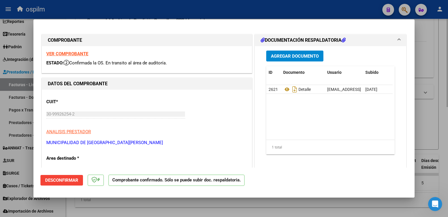
drag, startPoint x: 448, startPoint y: 66, endPoint x: 435, endPoint y: 80, distance: 18.9
click at [447, 67] on div at bounding box center [224, 108] width 448 height 217
type input "$ 0,00"
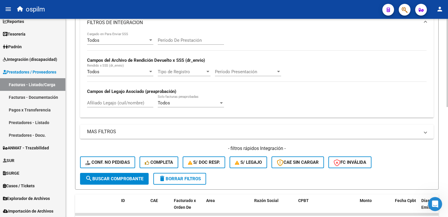
scroll to position [176, 0]
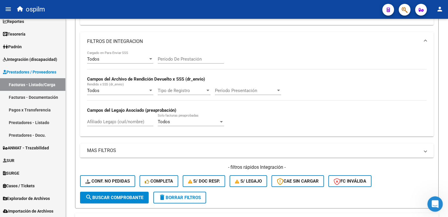
click at [439, 204] on div "Abrir Intercom Messenger" at bounding box center [434, 202] width 19 height 19
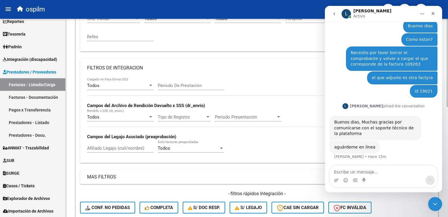
scroll to position [70, 0]
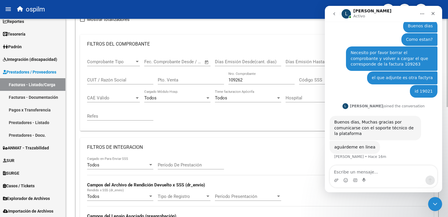
click at [240, 95] on div "Todos" at bounding box center [245, 97] width 61 height 5
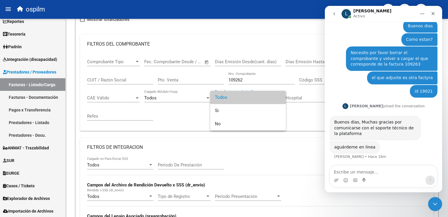
click at [250, 80] on div at bounding box center [224, 108] width 448 height 217
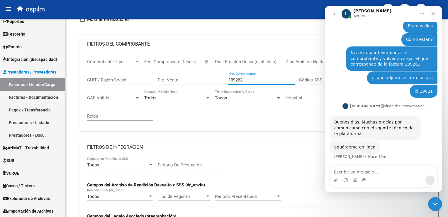
click at [250, 80] on input "109262" at bounding box center [262, 79] width 66 height 5
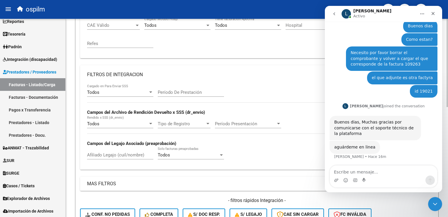
scroll to position [247, 0]
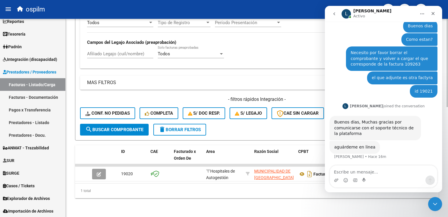
click at [98, 127] on span "search Buscar Comprobante" at bounding box center [114, 129] width 58 height 5
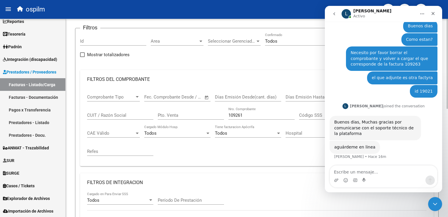
scroll to position [33, 0]
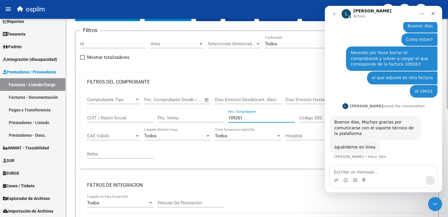
click at [247, 118] on input "109261" at bounding box center [262, 117] width 66 height 5
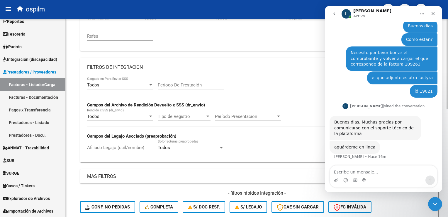
scroll to position [179, 0]
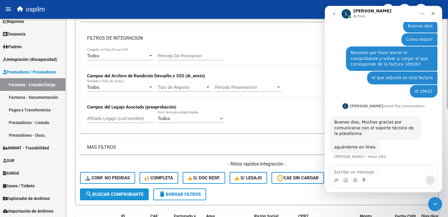
click at [108, 190] on button "search Buscar Comprobante" at bounding box center [114, 194] width 69 height 12
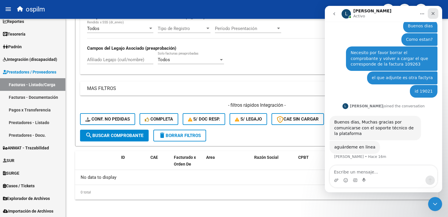
click at [434, 13] on icon "Cerrar" at bounding box center [433, 13] width 3 height 3
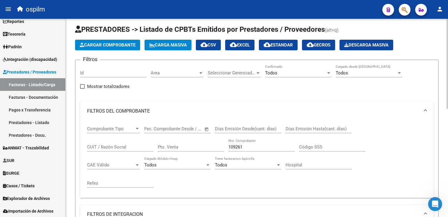
scroll to position [3, 0]
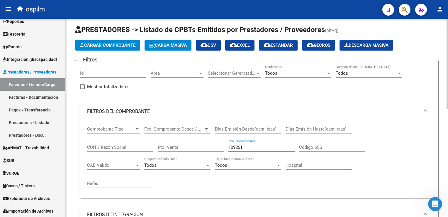
click at [250, 147] on input "109261" at bounding box center [262, 146] width 66 height 5
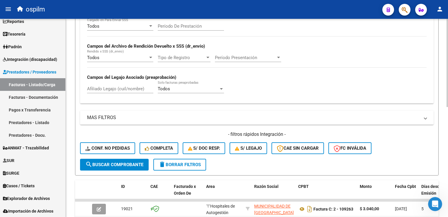
scroll to position [247, 0]
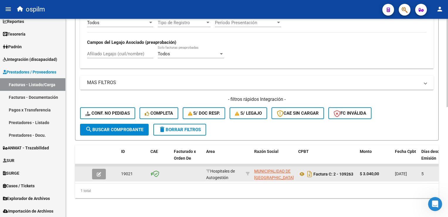
type input "109262"
click at [103, 172] on button "button" at bounding box center [99, 173] width 14 height 11
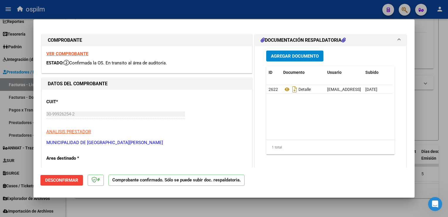
click at [71, 55] on strong "VER COMPROBANTE" at bounding box center [67, 53] width 42 height 5
drag, startPoint x: 74, startPoint y: 55, endPoint x: 198, endPoint y: 41, distance: 124.1
click at [133, 140] on p "MUNICIPALIDAD DE [GEOGRAPHIC_DATA][PERSON_NAME]" at bounding box center [146, 142] width 201 height 7
drag, startPoint x: 59, startPoint y: 54, endPoint x: 55, endPoint y: 181, distance: 127.4
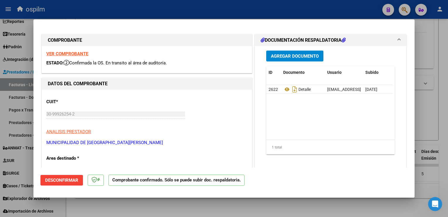
click at [55, 181] on span "Desconfirmar" at bounding box center [61, 179] width 33 height 5
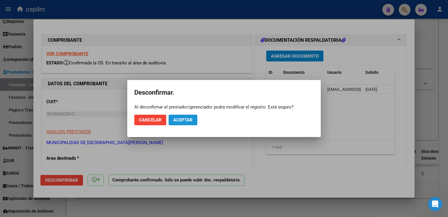
click at [187, 123] on button "Aceptar" at bounding box center [183, 119] width 29 height 11
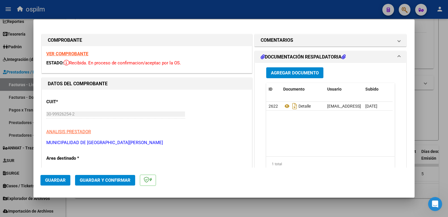
click at [61, 52] on strong "VER COMPROBANTE" at bounding box center [67, 53] width 42 height 5
drag, startPoint x: 436, startPoint y: 106, endPoint x: 372, endPoint y: 117, distance: 64.4
click at [435, 106] on div at bounding box center [224, 108] width 448 height 217
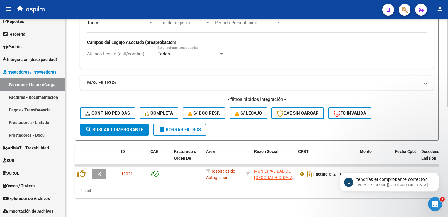
scroll to position [40, 0]
click at [377, 181] on span "Este mensaje fue eliminado" at bounding box center [385, 179] width 57 height 5
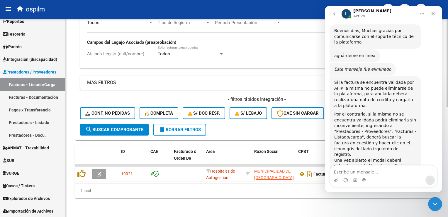
scroll to position [119, 0]
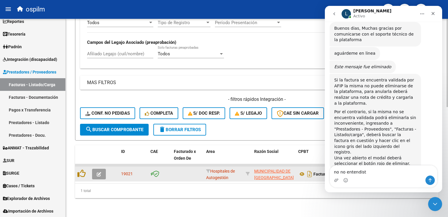
type textarea "no no entendiste"
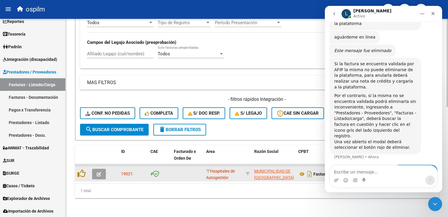
scroll to position [137, 0]
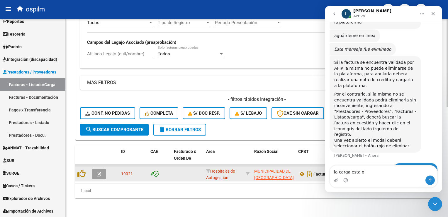
type textarea "la carga esta ok"
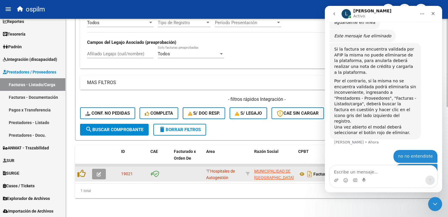
scroll to position [150, 0]
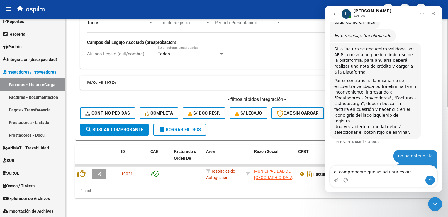
type textarea "el comprobante que se adjunta es otro"
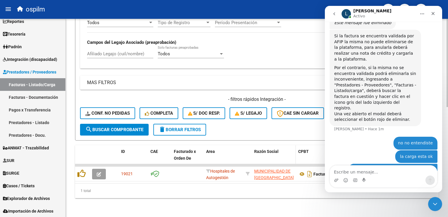
scroll to position [163, 0]
type textarea "osea se cargo la factura 109263 a mano"
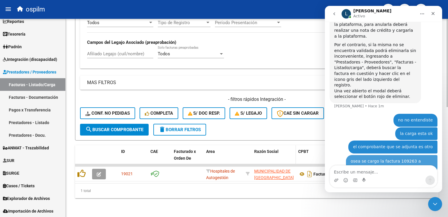
scroll to position [200, 0]
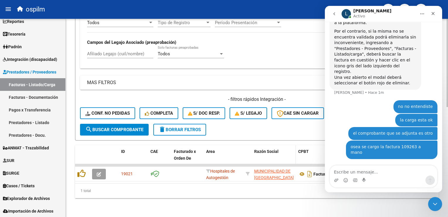
type textarea "u"
type textarea "y se adjunto el comprobante 109262"
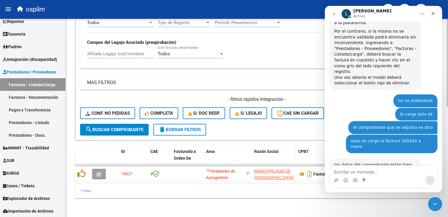
scroll to position [217, 0]
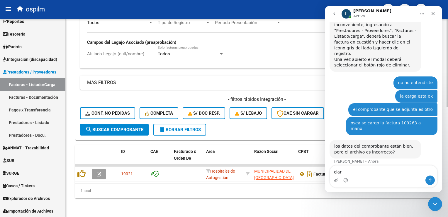
type textarea "clari"
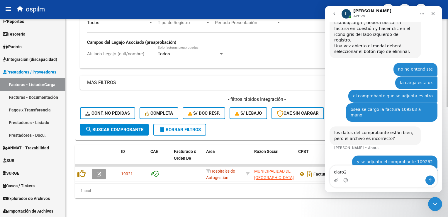
type textarea "claro"
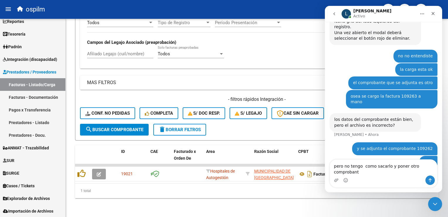
type textarea "pero no tengo como sacarlo y poner otro comprobante"
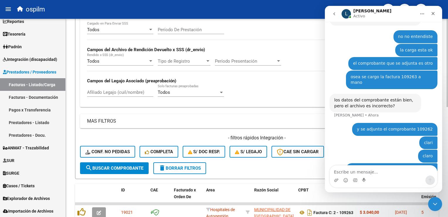
scroll to position [129, 0]
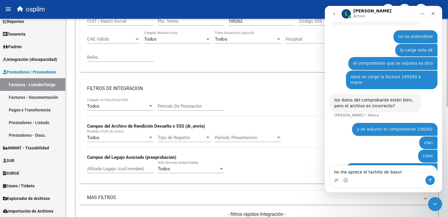
type textarea "no me aprece el tachito de basura"
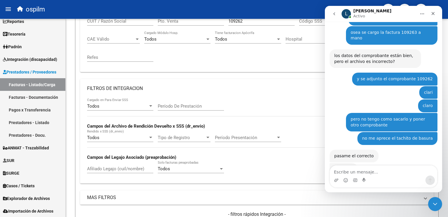
scroll to position [308, 0]
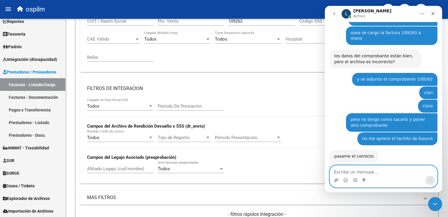
click at [336, 181] on icon "Adjuntar un archivo" at bounding box center [336, 180] width 5 height 5
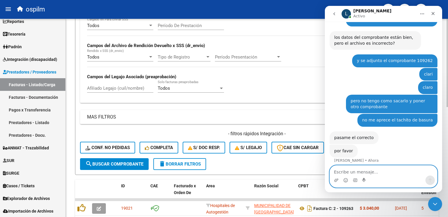
scroll to position [247, 0]
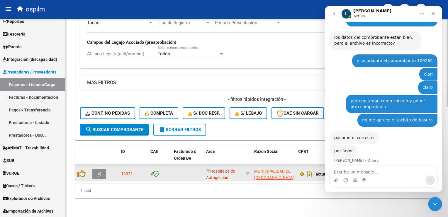
click at [99, 172] on icon "button" at bounding box center [99, 174] width 4 height 4
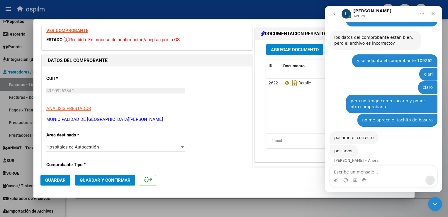
scroll to position [0, 0]
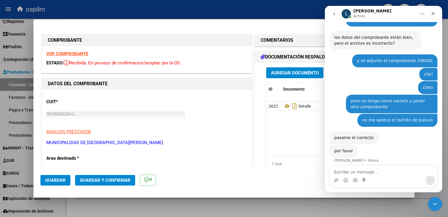
click at [232, 203] on div at bounding box center [224, 108] width 448 height 217
type input "$ 0,00"
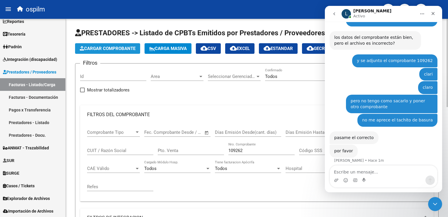
click at [102, 49] on span "Cargar Comprobante" at bounding box center [108, 48] width 56 height 5
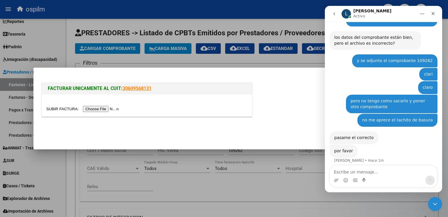
click at [99, 108] on input "file" at bounding box center [83, 109] width 74 height 6
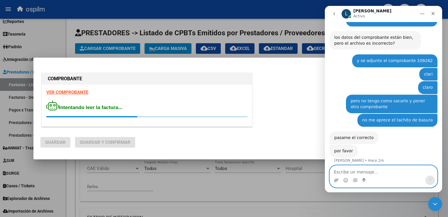
click at [336, 181] on icon "Adjuntar un archivo" at bounding box center [336, 180] width 5 height 5
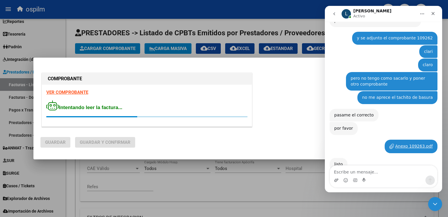
scroll to position [343, 0]
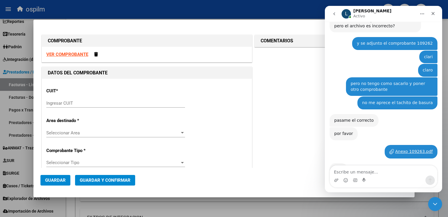
click at [333, 181] on div "Intercom Messenger" at bounding box center [383, 179] width 107 height 9
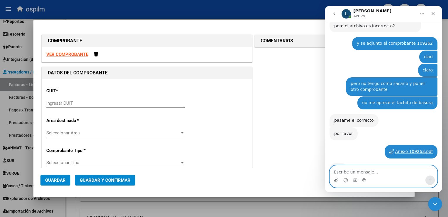
click at [335, 181] on icon "Adjuntar un archivo" at bounding box center [337, 179] width 4 height 3
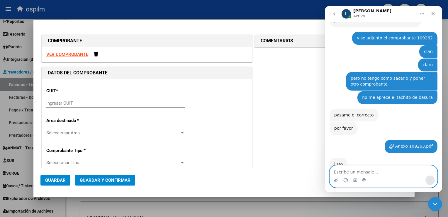
scroll to position [362, 0]
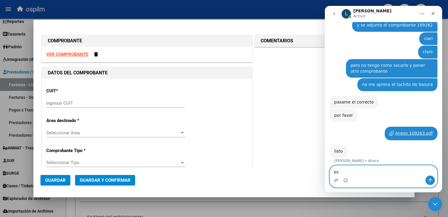
type textarea "e"
type textarea "perdon esa es la factura"
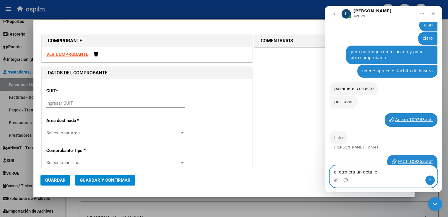
type textarea "el otro era un detalle"
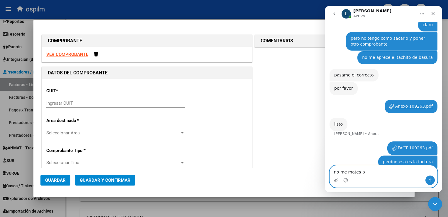
type textarea "no me mates"
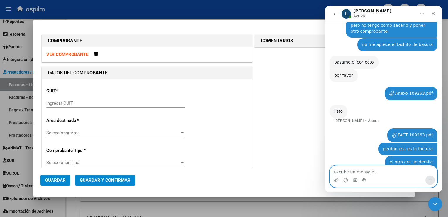
scroll to position [402, 0]
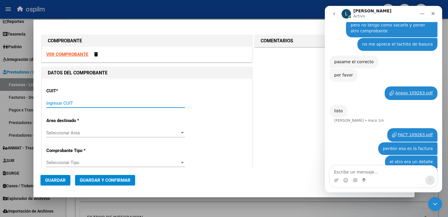
click at [81, 103] on input "Ingresar CUIT" at bounding box center [115, 102] width 139 height 5
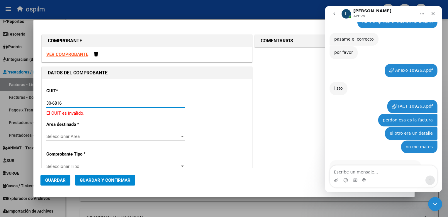
scroll to position [419, 0]
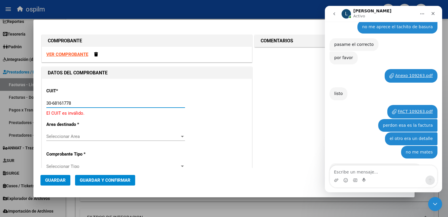
type input "30-68161778-3"
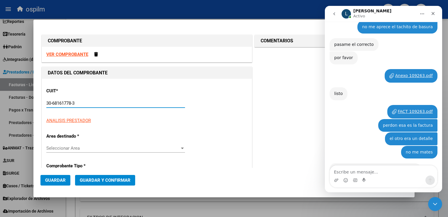
type input "10"
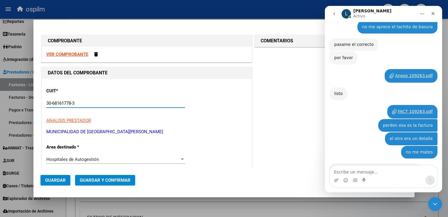
type input "30-68161778-3"
click at [66, 55] on strong "VER COMPROBANTE" at bounding box center [67, 54] width 42 height 5
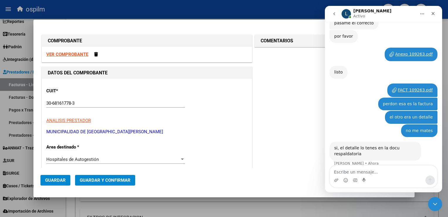
scroll to position [442, 0]
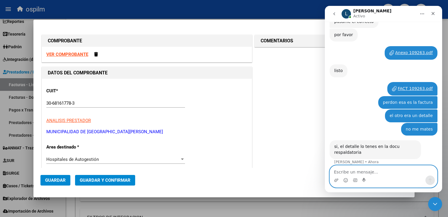
click at [376, 175] on textarea "Escribe un mensaje..." at bounding box center [383, 170] width 107 height 10
type textarea "a"
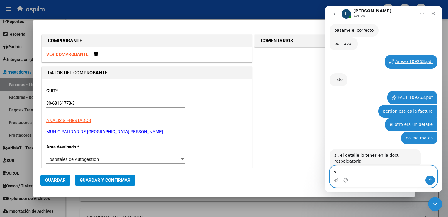
scroll to position [433, 0]
type textarea "so"
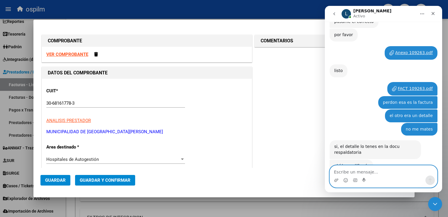
scroll to position [450, 0]
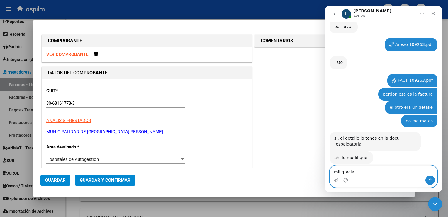
type textarea "mil gracias"
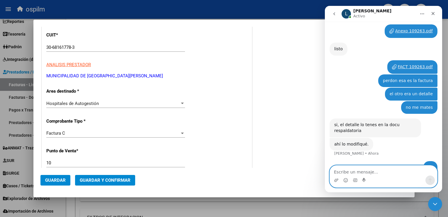
scroll to position [59, 0]
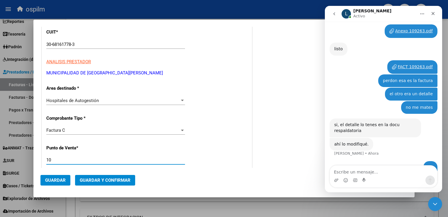
drag, startPoint x: 60, startPoint y: 158, endPoint x: 43, endPoint y: 160, distance: 16.6
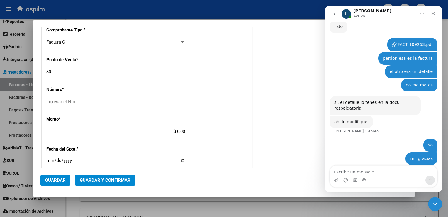
scroll to position [486, 0]
type input "30"
click at [95, 104] on div "Ingresar el Nro." at bounding box center [115, 101] width 139 height 9
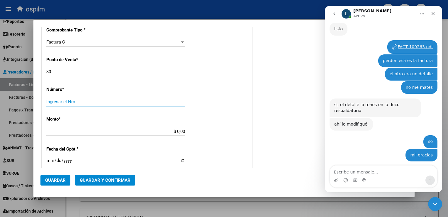
scroll to position [481, 0]
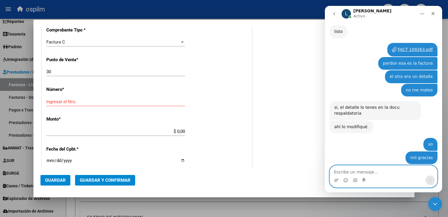
click at [360, 172] on textarea "Escribe un mensaje..." at bounding box center [383, 170] width 107 height 10
type textarea "igualmente para vos"
click at [430, 183] on button "Enviar un mensaje…" at bounding box center [430, 179] width 9 height 9
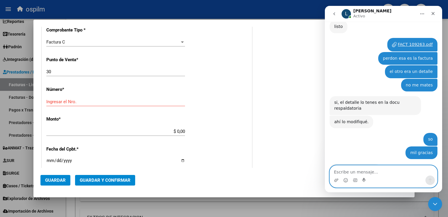
scroll to position [499, 0]
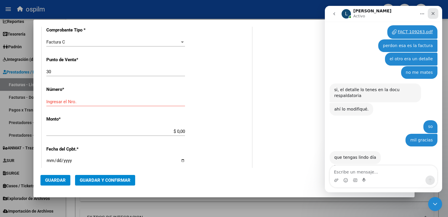
click at [435, 11] on icon "Cerrar" at bounding box center [433, 13] width 5 height 5
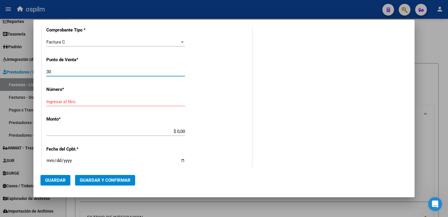
click at [54, 69] on div "30 Ingresar el Nro." at bounding box center [115, 71] width 139 height 9
type input "3"
type input "30"
click at [74, 99] on input "Ingresar el Nro." at bounding box center [115, 101] width 139 height 5
type input "1520"
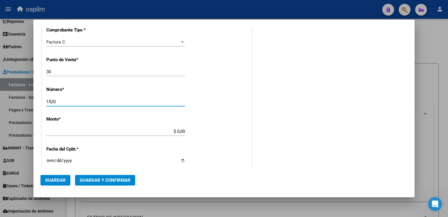
click at [225, 99] on div "CUIT * 30-68161778-3 Ingresar CUIT ANALISIS PRESTADOR MUNICIPALIDAD DE [DATE][G…" at bounding box center [147, 140] width 210 height 416
type input "$ 21.600,00"
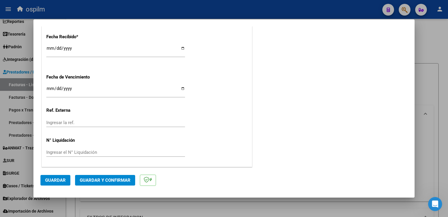
scroll to position [193, 0]
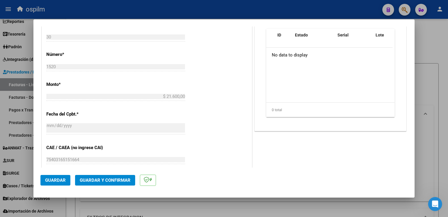
click at [58, 183] on button "Guardar" at bounding box center [56, 180] width 30 height 11
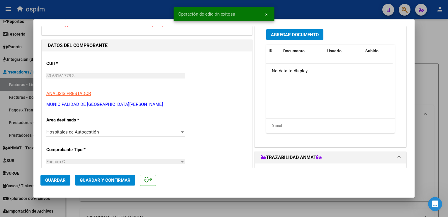
scroll to position [0, 0]
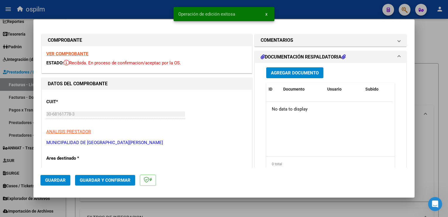
click at [297, 76] on button "Agregar Documento" at bounding box center [295, 72] width 57 height 11
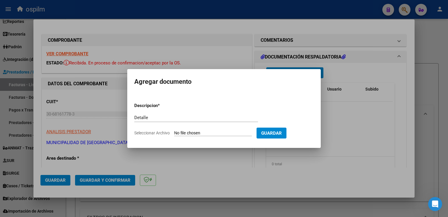
click at [212, 133] on input "Seleccionar Archivo" at bounding box center [213, 133] width 78 height 6
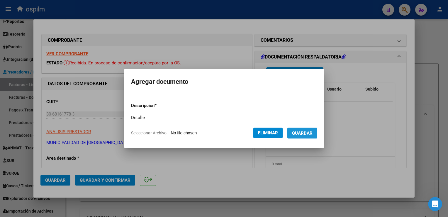
click at [299, 137] on button "Guardar" at bounding box center [303, 132] width 30 height 11
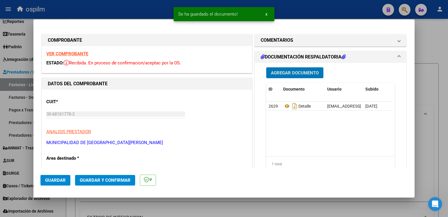
click at [116, 178] on span "Guardar y Confirmar" at bounding box center [105, 179] width 51 height 5
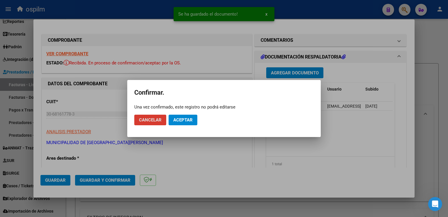
click at [186, 120] on span "Aceptar" at bounding box center [182, 119] width 19 height 5
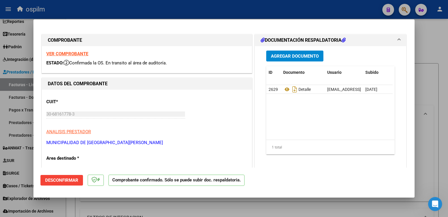
click at [448, 105] on html "menu ospilm person Firma Express Inicio Calendario SSS Instructivos Contacto OS…" at bounding box center [224, 108] width 448 height 217
click at [444, 110] on div at bounding box center [224, 108] width 448 height 217
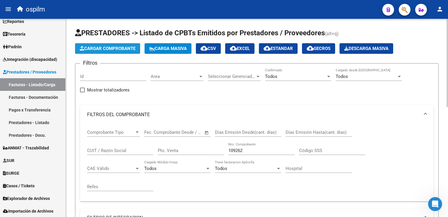
click at [115, 50] on span "Cargar Comprobante" at bounding box center [108, 48] width 56 height 5
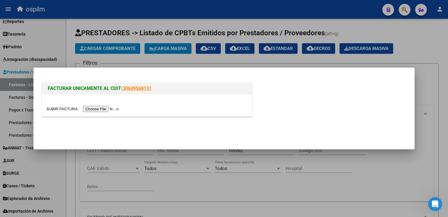
click at [105, 110] on input "file" at bounding box center [83, 109] width 74 height 6
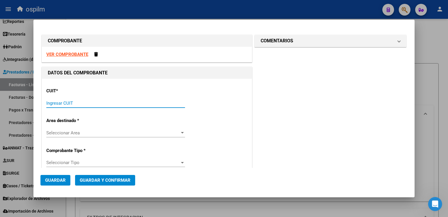
click at [74, 103] on input "Ingresar CUIT" at bounding box center [115, 102] width 139 height 5
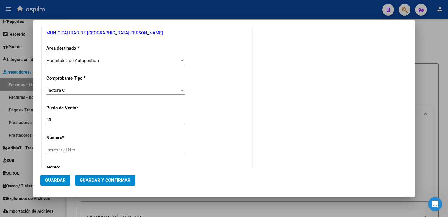
scroll to position [117, 0]
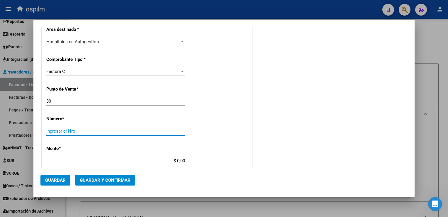
click at [81, 128] on input "Ingresar el Nro." at bounding box center [115, 130] width 139 height 5
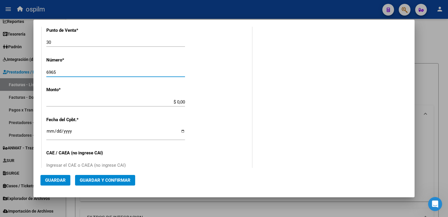
click at [153, 70] on input "6965" at bounding box center [115, 72] width 139 height 5
click at [250, 86] on div "DATOS DEL COMPROBANTE CUIT * 30-68161778-3 Ingresar CUIT ANALISIS PRESTADOR MUN…" at bounding box center [147, 105] width 213 height 429
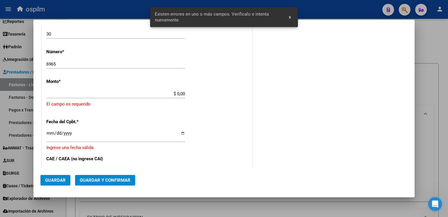
scroll to position [207, 0]
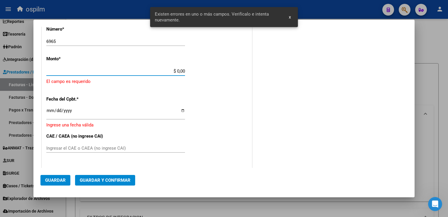
drag, startPoint x: 163, startPoint y: 68, endPoint x: 202, endPoint y: 69, distance: 38.5
click at [202, 69] on div "CUIT * 30-68161778-3 Ingresar CUIT ANALISIS PRESTADOR MUNICIPALIDAD DE [DATE][G…" at bounding box center [147, 87] width 210 height 430
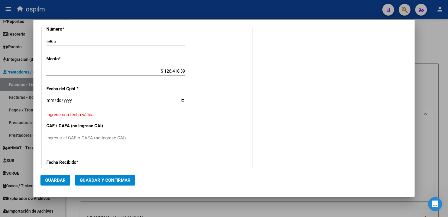
click at [202, 79] on div "CUIT * 30-68161778-3 Ingresar CUIT ANALISIS PRESTADOR MUNICIPALIDAD DE [DATE][G…" at bounding box center [147, 82] width 210 height 420
click at [48, 101] on input "Ingresar la fecha" at bounding box center [115, 102] width 139 height 9
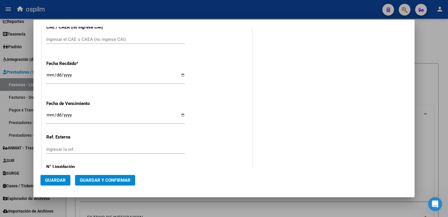
scroll to position [291, 0]
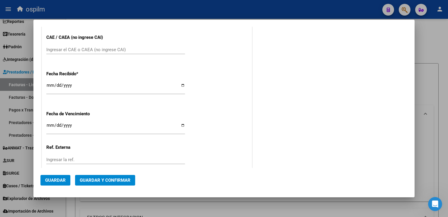
click at [81, 49] on input "Ingresar el CAE o CAEA (no ingrese CAI)" at bounding box center [115, 49] width 139 height 5
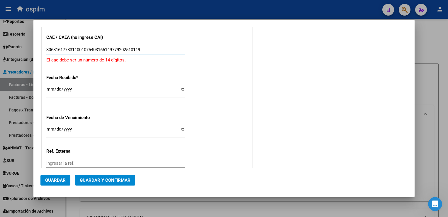
click at [159, 59] on div "3068161778311001075403165149779202510119 Ingresar el CAE o CAEA (no ingrese CAI)" at bounding box center [115, 52] width 139 height 14
click at [80, 88] on input "[DATE]" at bounding box center [115, 91] width 139 height 9
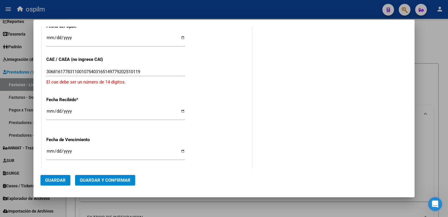
scroll to position [244, 0]
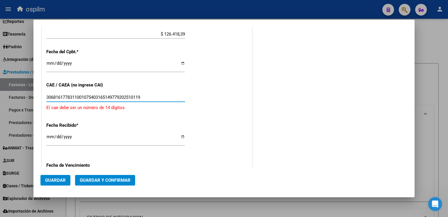
drag, startPoint x: 111, startPoint y: 96, endPoint x: -1, endPoint y: 90, distance: 112.6
click at [0, 90] on html "menu ospilm person Firma Express Inicio Calendario SSS Instructivos Contacto OS…" at bounding box center [224, 108] width 448 height 217
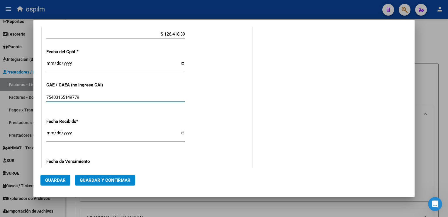
click at [182, 121] on div "Fecha Recibido * [DATE] Ingresar la fecha" at bounding box center [146, 130] width 201 height 33
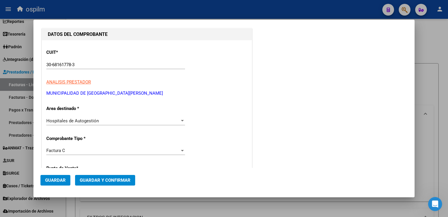
scroll to position [97, 0]
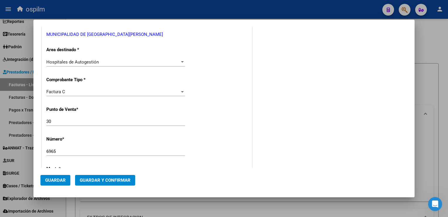
drag, startPoint x: 58, startPoint y: 122, endPoint x: 6, endPoint y: 115, distance: 52.0
click at [6, 115] on div "COMPROBANTE VER COMPROBANTE DATOS DEL COMPROBANTE CUIT * 30-68161778-3 Ingresar…" at bounding box center [224, 108] width 448 height 217
click at [207, 134] on div "CUIT * 30-68161778-3 Ingresar CUIT ANALISIS PRESTADOR MUNICIPALIDAD DE [DATE][G…" at bounding box center [147, 190] width 210 height 416
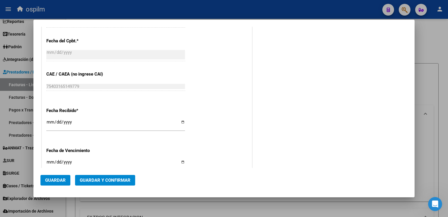
scroll to position [328, 0]
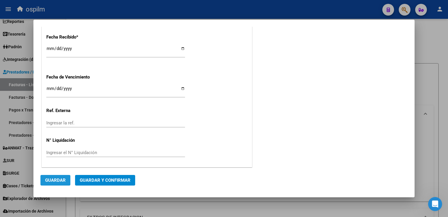
click at [45, 184] on button "Guardar" at bounding box center [56, 180] width 30 height 11
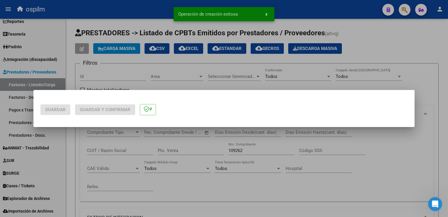
scroll to position [0, 0]
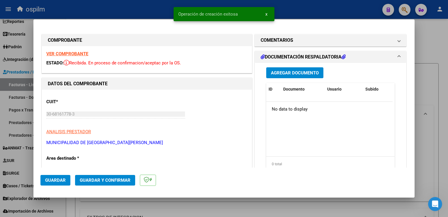
click at [289, 71] on span "Agregar Documento" at bounding box center [295, 72] width 48 height 5
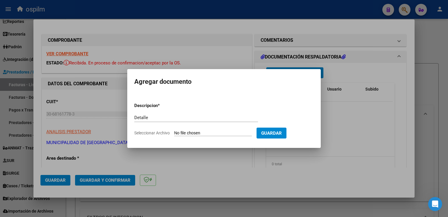
click at [196, 134] on input "Seleccionar Archivo" at bounding box center [213, 133] width 78 height 6
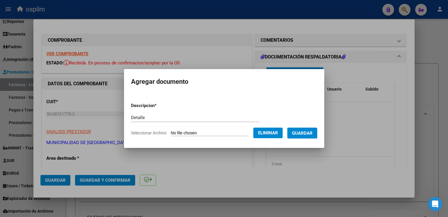
click at [310, 138] on form "Descripcion * Detalle Escriba aquí una descripcion Seleccionar Archivo Eliminar…" at bounding box center [224, 119] width 186 height 43
click at [310, 136] on button "Guardar" at bounding box center [303, 132] width 30 height 11
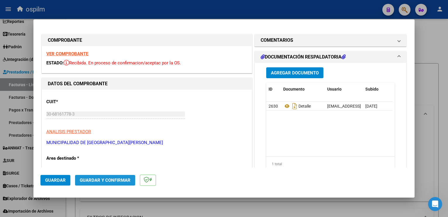
click at [116, 181] on span "Guardar y Confirmar" at bounding box center [105, 179] width 51 height 5
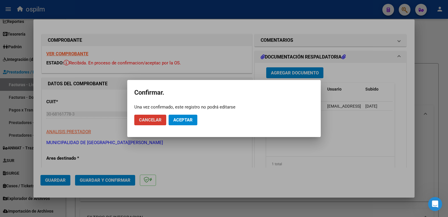
click at [177, 123] on button "Aceptar" at bounding box center [183, 119] width 29 height 11
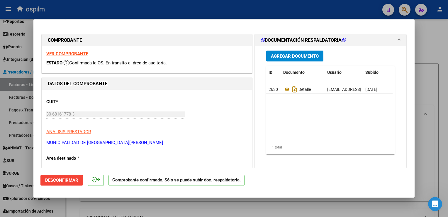
click at [439, 144] on div at bounding box center [224, 108] width 448 height 217
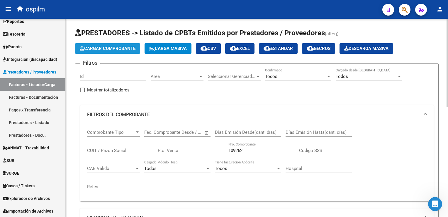
click at [93, 48] on span "Cargar Comprobante" at bounding box center [108, 48] width 56 height 5
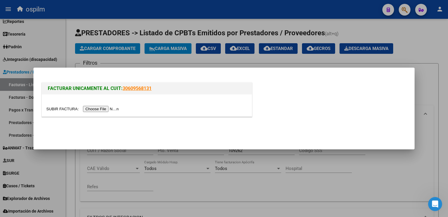
click at [90, 107] on input "file" at bounding box center [83, 109] width 74 height 6
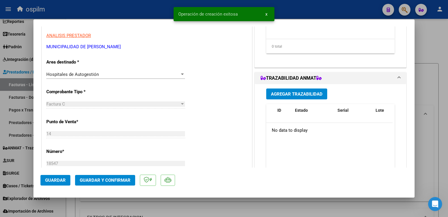
scroll to position [264, 0]
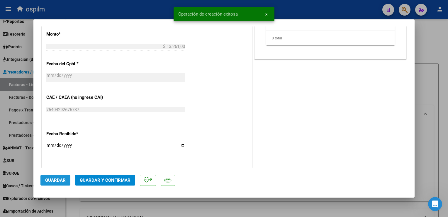
click at [55, 183] on button "Guardar" at bounding box center [56, 180] width 30 height 11
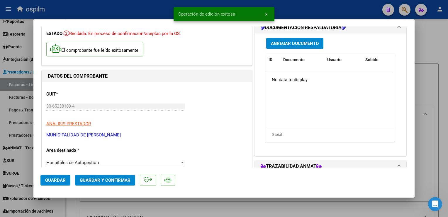
scroll to position [0, 0]
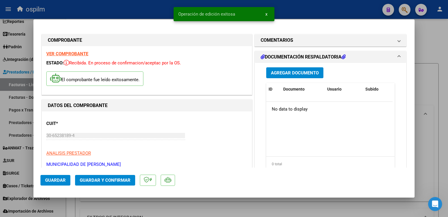
click at [282, 75] on span "Agregar Documento" at bounding box center [295, 72] width 48 height 5
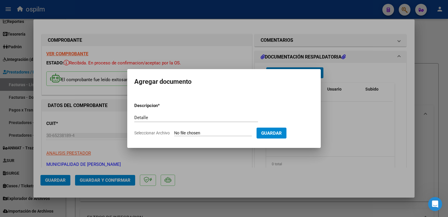
click at [190, 134] on input "Seleccionar Archivo" at bounding box center [213, 133] width 78 height 6
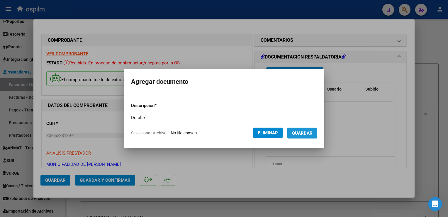
click at [299, 134] on span "Guardar" at bounding box center [302, 132] width 21 height 5
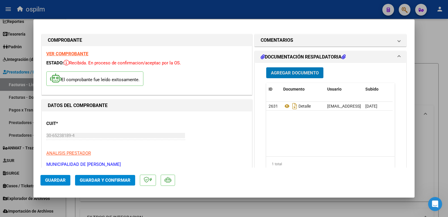
click at [93, 183] on button "Guardar y Confirmar" at bounding box center [105, 180] width 60 height 11
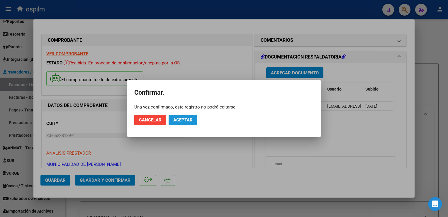
click at [190, 121] on span "Aceptar" at bounding box center [182, 119] width 19 height 5
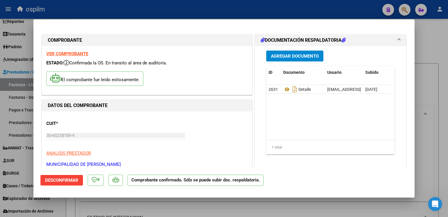
click at [436, 114] on div at bounding box center [224, 108] width 448 height 217
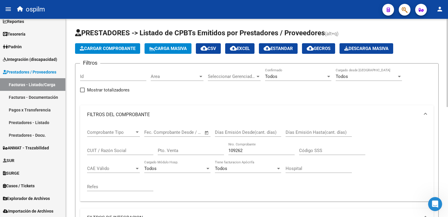
scroll to position [59, 0]
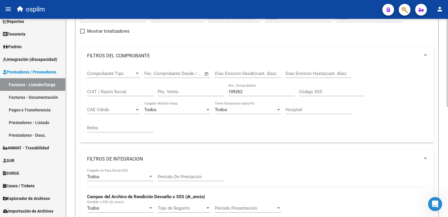
click at [254, 90] on input "109262" at bounding box center [262, 91] width 66 height 5
click at [250, 87] on div "10926 Nro. Comprobante" at bounding box center [262, 89] width 66 height 13
click at [250, 90] on input "10926" at bounding box center [262, 91] width 66 height 5
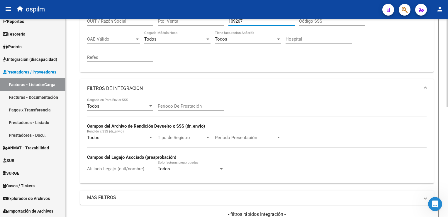
scroll to position [70, 0]
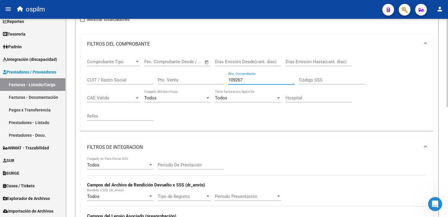
click at [258, 80] on input "109267" at bounding box center [262, 79] width 66 height 5
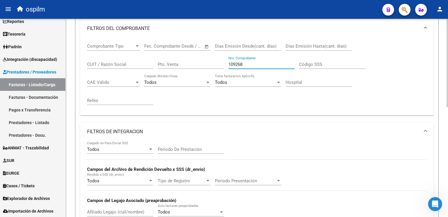
scroll to position [12, 0]
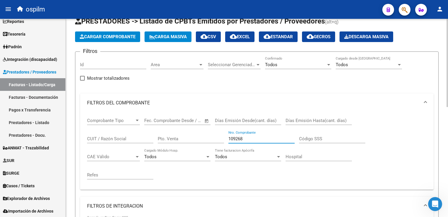
click at [251, 136] on input "109268" at bounding box center [262, 138] width 66 height 5
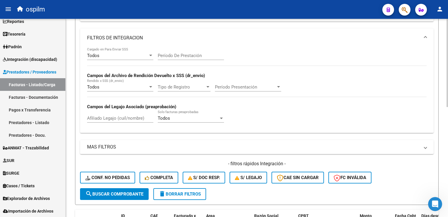
scroll to position [217, 0]
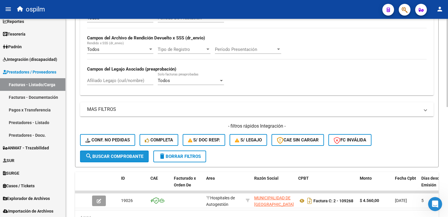
click at [128, 158] on button "search Buscar Comprobante" at bounding box center [114, 156] width 69 height 12
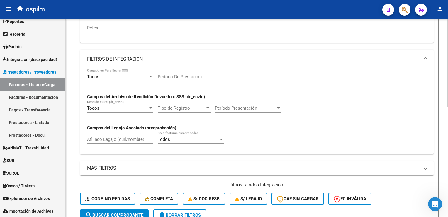
scroll to position [70, 0]
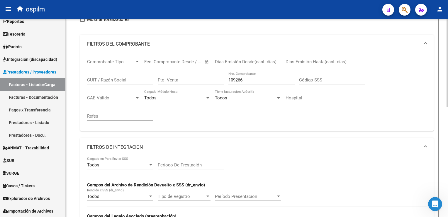
click at [252, 77] on input "109266" at bounding box center [262, 79] width 66 height 5
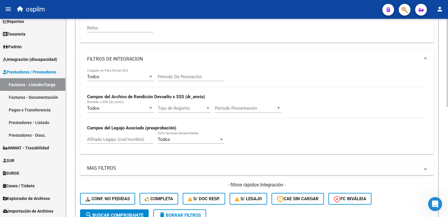
scroll to position [247, 0]
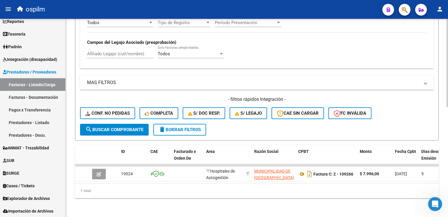
click at [137, 127] on span "search Buscar Comprobante" at bounding box center [114, 129] width 58 height 5
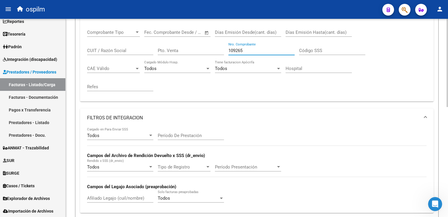
click at [262, 48] on input "109265" at bounding box center [262, 50] width 66 height 5
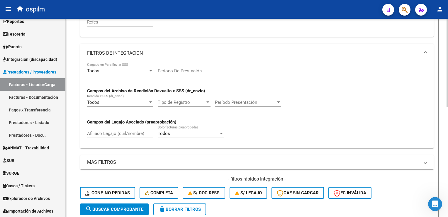
scroll to position [188, 0]
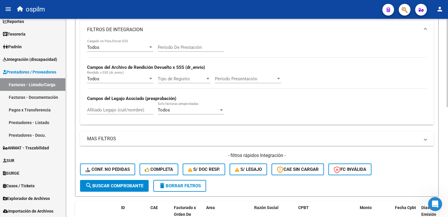
click at [110, 183] on span "search Buscar Comprobante" at bounding box center [114, 185] width 58 height 5
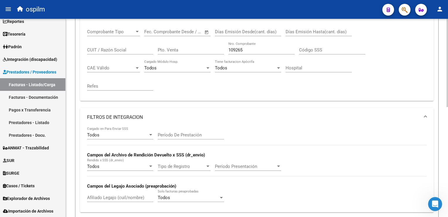
scroll to position [100, 0]
click at [256, 50] on input "109265" at bounding box center [262, 50] width 66 height 5
click at [251, 91] on div "Comprobante Tipo Comprobante Tipo Fecha inicio – Fecha fin Fec. Comprobante Des…" at bounding box center [257, 60] width 340 height 72
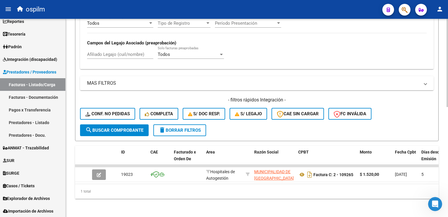
scroll to position [247, 0]
click at [119, 129] on button "search Buscar Comprobante" at bounding box center [114, 130] width 69 height 12
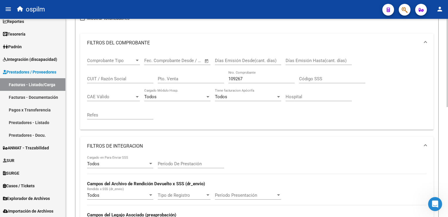
scroll to position [70, 0]
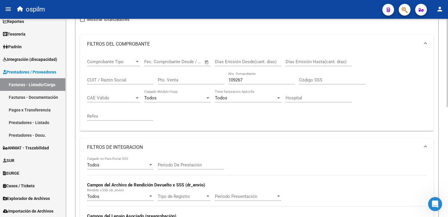
click at [251, 80] on input "109267" at bounding box center [262, 79] width 66 height 5
click at [263, 138] on mat-expansion-panel-header "FILTROS DE INTEGRACION" at bounding box center [257, 147] width 354 height 19
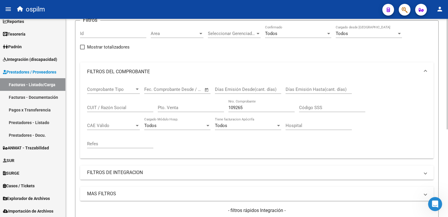
scroll to position [88, 0]
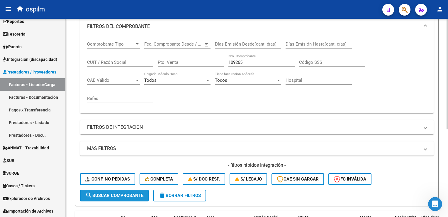
click at [107, 197] on span "search Buscar Comprobante" at bounding box center [114, 195] width 58 height 5
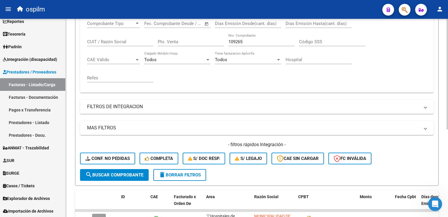
scroll to position [39, 0]
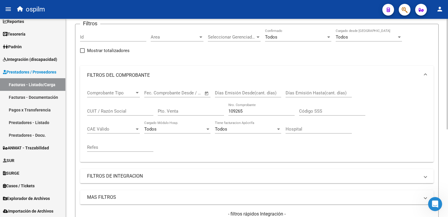
click at [250, 110] on input "109265" at bounding box center [262, 110] width 66 height 5
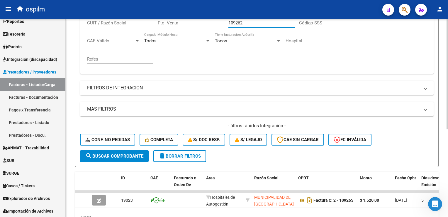
click at [130, 156] on span "search Buscar Comprobante" at bounding box center [114, 155] width 58 height 5
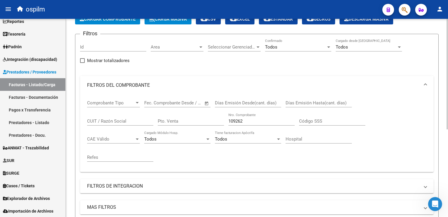
scroll to position [10, 0]
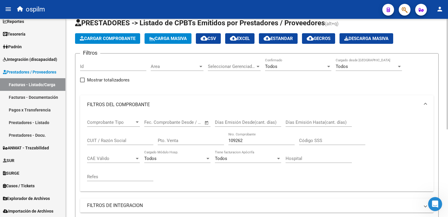
click at [258, 141] on input "109262" at bounding box center [262, 140] width 66 height 5
click at [260, 176] on div "Comprobante Tipo Comprobante Tipo Fecha inicio – Fecha fin Fec. Comprobante Des…" at bounding box center [257, 150] width 340 height 72
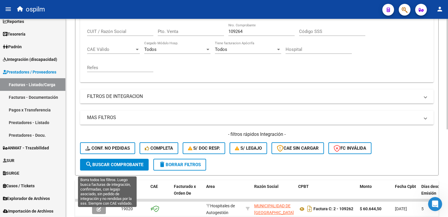
scroll to position [127, 0]
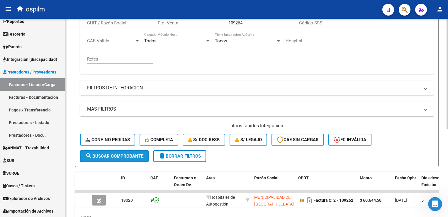
click at [121, 158] on button "search Buscar Comprobante" at bounding box center [114, 156] width 69 height 12
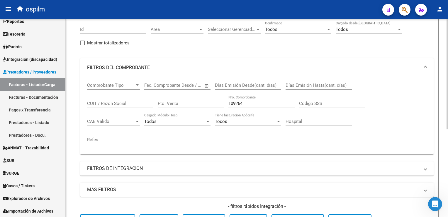
scroll to position [39, 0]
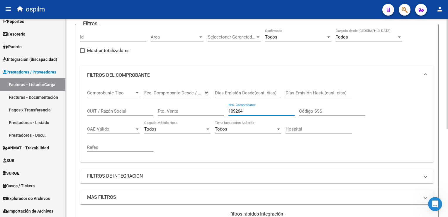
click at [249, 109] on input "109264" at bounding box center [262, 110] width 66 height 5
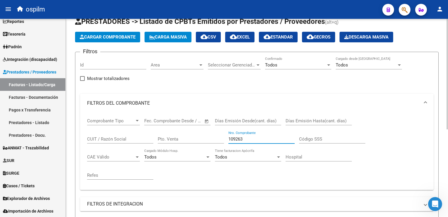
scroll to position [10, 0]
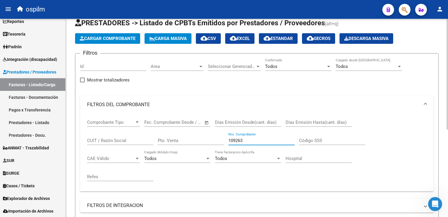
drag, startPoint x: 238, startPoint y: 141, endPoint x: 196, endPoint y: 136, distance: 42.5
click at [196, 136] on div "Comprobante Tipo Comprobante Tipo Fecha inicio – Fecha fin Fec. Comprobante Des…" at bounding box center [257, 150] width 340 height 72
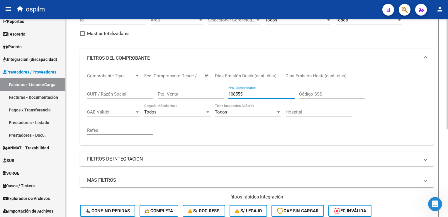
scroll to position [127, 0]
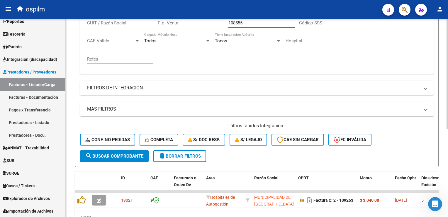
click at [136, 155] on span "search Buscar Comprobante" at bounding box center [114, 155] width 58 height 5
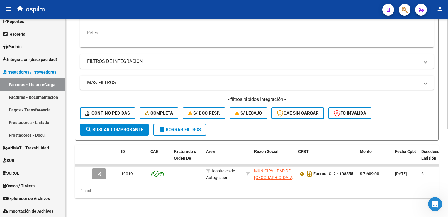
scroll to position [0, 0]
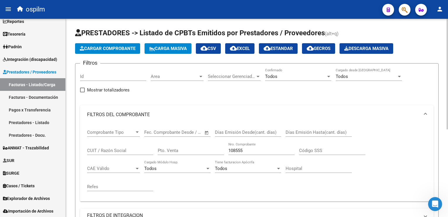
drag, startPoint x: 252, startPoint y: 146, endPoint x: 199, endPoint y: 152, distance: 53.4
click at [199, 152] on div "Comprobante Tipo Comprobante Tipo Fecha inicio – Fecha fin Fec. Comprobante Des…" at bounding box center [257, 160] width 340 height 72
click at [246, 150] on input "108555" at bounding box center [262, 150] width 66 height 5
drag, startPoint x: 248, startPoint y: 151, endPoint x: 162, endPoint y: 156, distance: 86.4
click at [163, 154] on div "Comprobante Tipo Comprobante Tipo Fecha inicio – Fecha fin Fec. Comprobante Des…" at bounding box center [257, 160] width 340 height 72
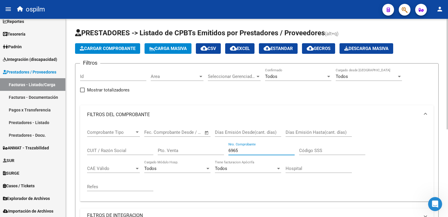
drag, startPoint x: 243, startPoint y: 149, endPoint x: 210, endPoint y: 148, distance: 33.5
click at [210, 148] on div "Comprobante Tipo Comprobante Tipo Fecha inicio – Fecha fin Fec. Comprobante Des…" at bounding box center [257, 160] width 340 height 72
click at [420, 128] on div "Comprobante Tipo Comprobante Tipo Fecha inicio – Fecha fin Fec. Comprobante Des…" at bounding box center [257, 160] width 340 height 72
